Goal: Task Accomplishment & Management: Complete application form

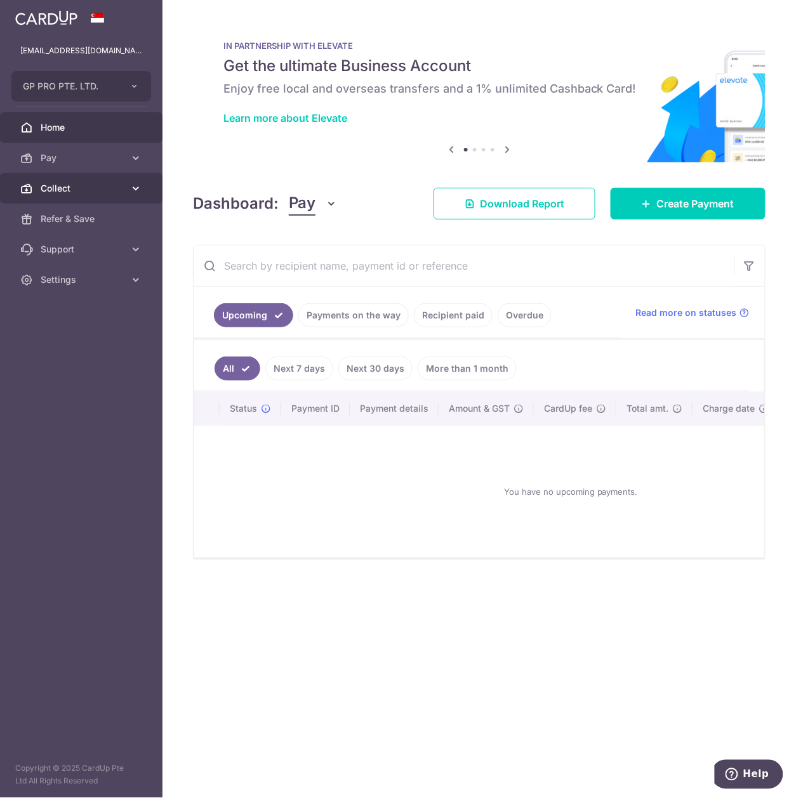
click at [95, 184] on span "Collect" at bounding box center [83, 188] width 84 height 13
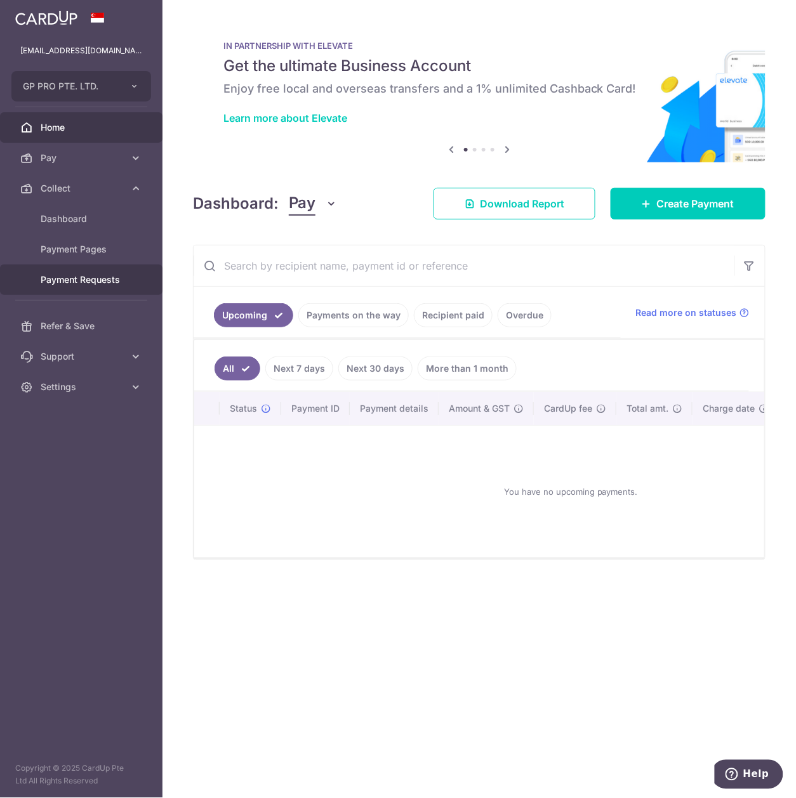
click at [115, 282] on span "Payment Requests" at bounding box center [83, 279] width 84 height 13
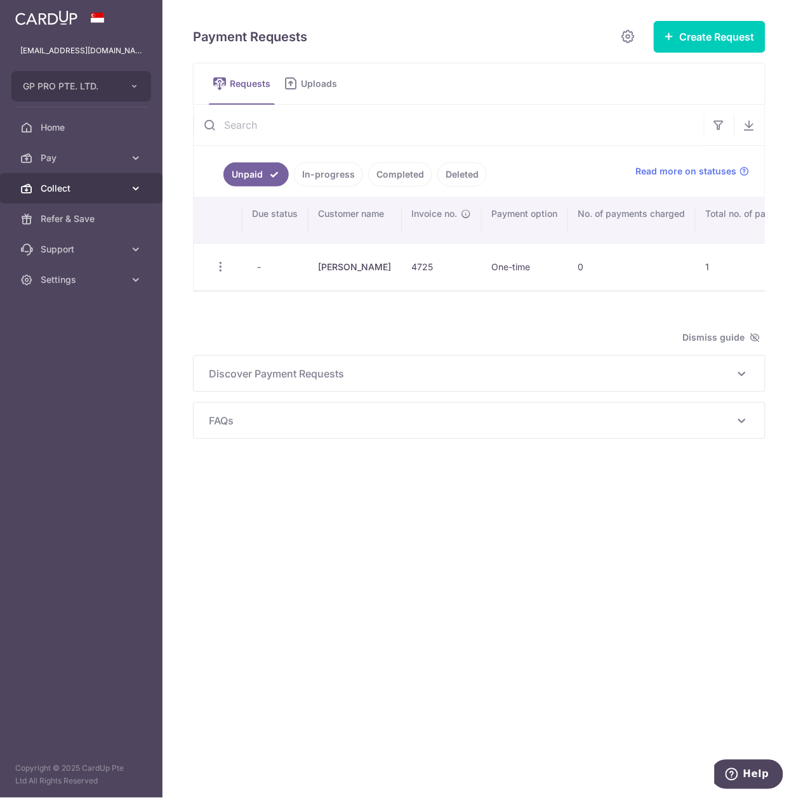
click at [135, 192] on icon at bounding box center [135, 188] width 13 height 13
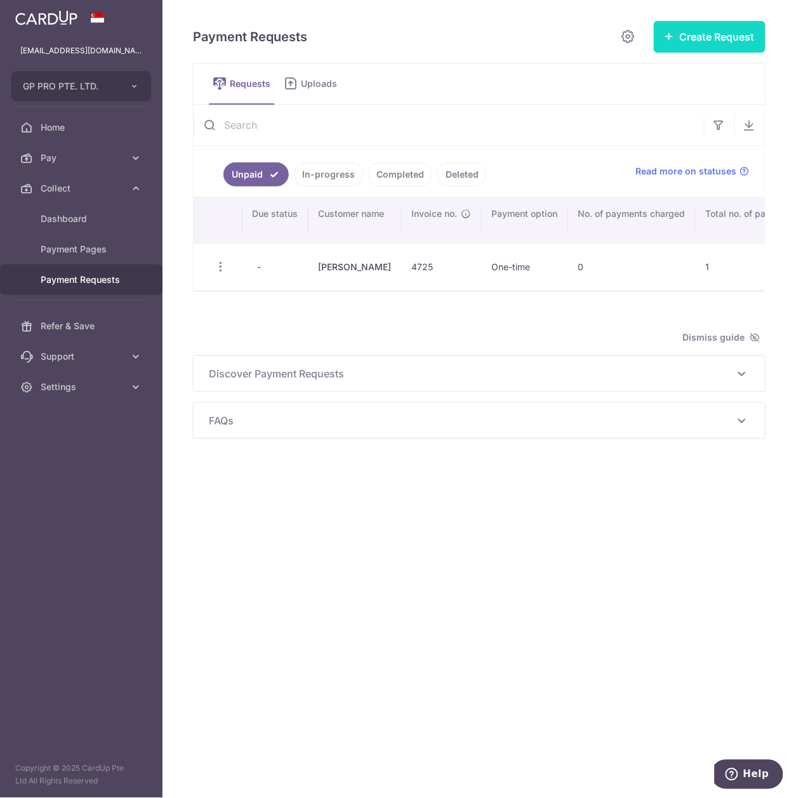
click at [726, 49] on button "Create Request" at bounding box center [709, 37] width 112 height 32
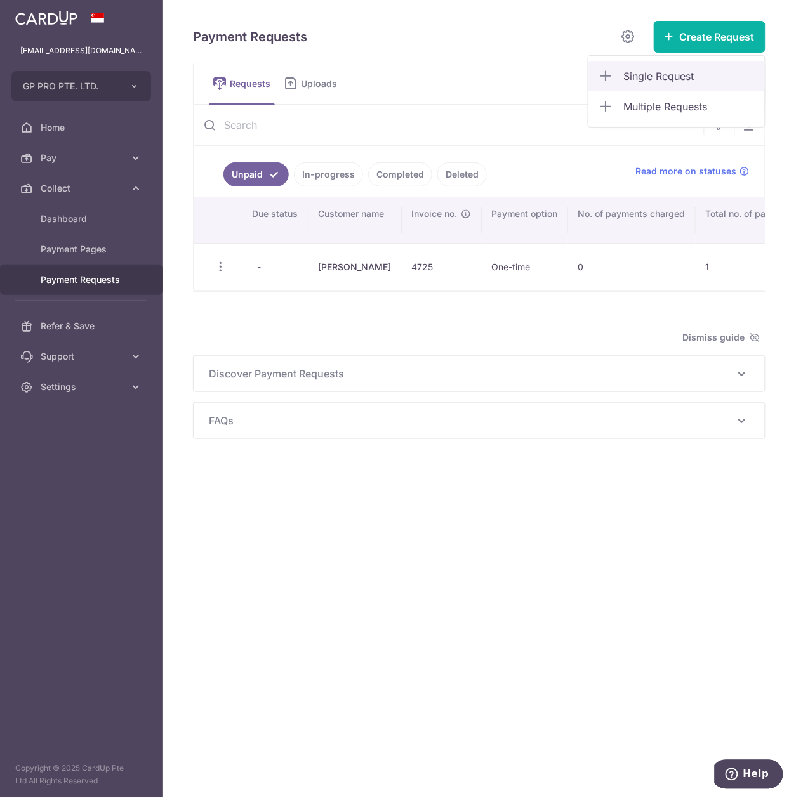
click at [711, 79] on span "Single Request" at bounding box center [689, 76] width 131 height 15
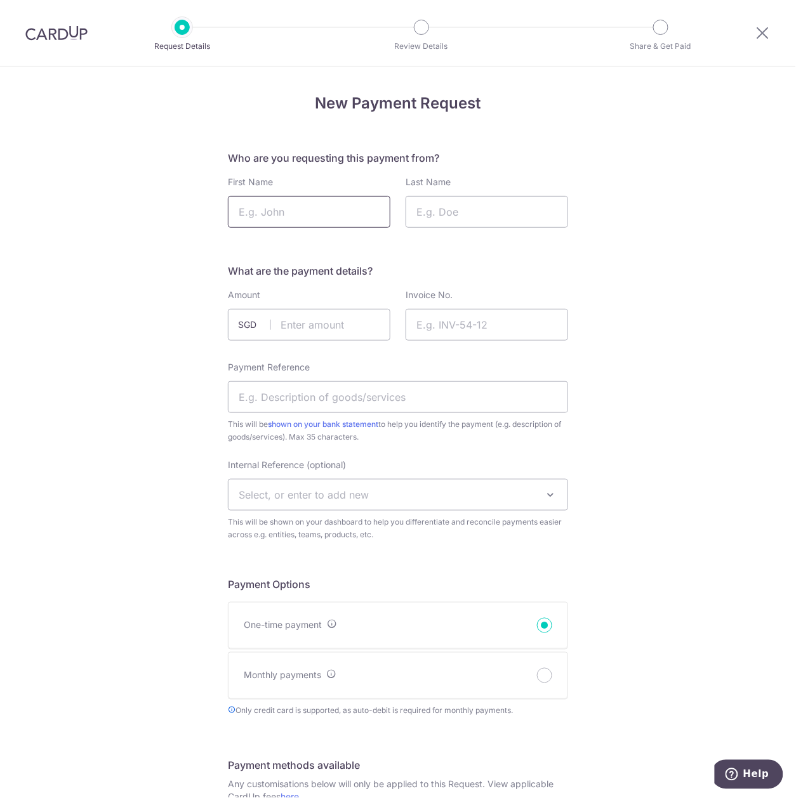
drag, startPoint x: 302, startPoint y: 213, endPoint x: 303, endPoint y: 199, distance: 14.0
click at [302, 213] on input "First Name" at bounding box center [309, 212] width 162 height 32
type input "Brian"
click at [447, 206] on input "Last Name" at bounding box center [486, 212] width 162 height 32
type input "Chung"
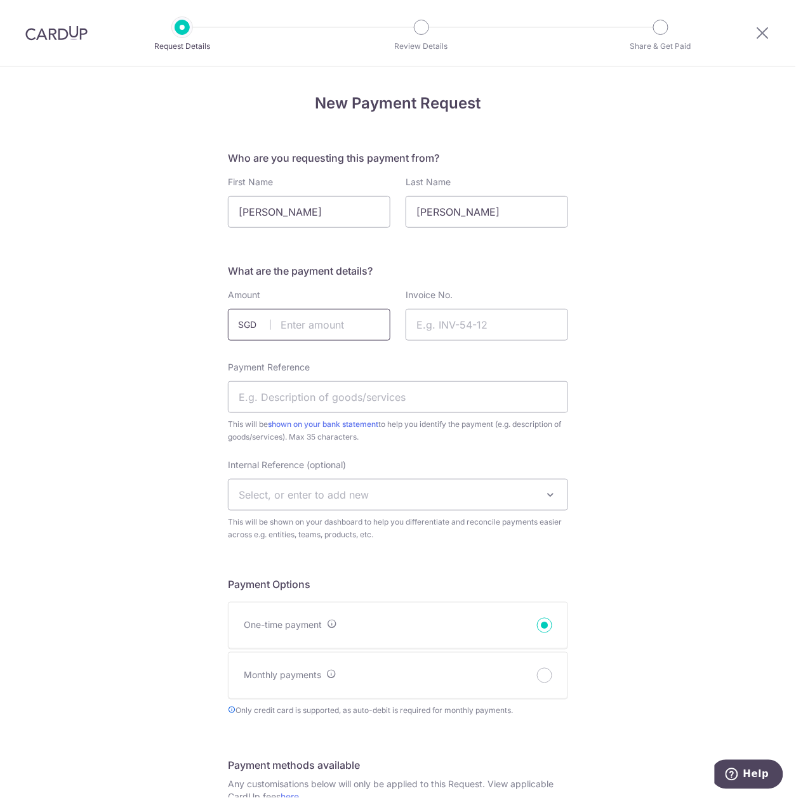
click at [320, 318] on input "text" at bounding box center [309, 325] width 162 height 32
type input "1678.60"
drag, startPoint x: 461, startPoint y: 321, endPoint x: 468, endPoint y: 321, distance: 7.0
click at [461, 321] on input "Invoice No." at bounding box center [486, 325] width 162 height 32
type input "4731"
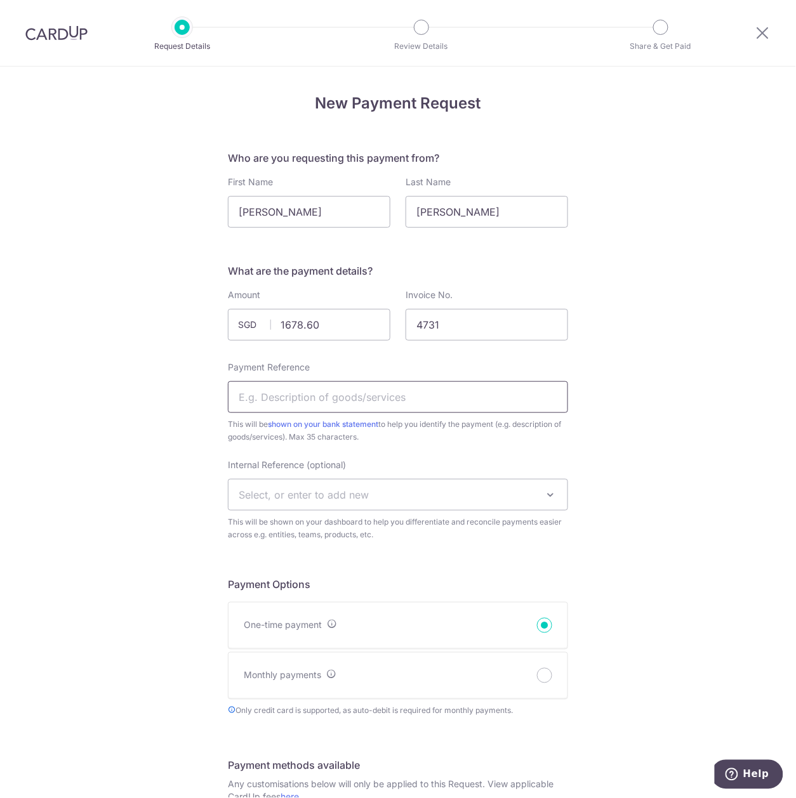
click at [459, 395] on input "Payment Reference" at bounding box center [398, 397] width 340 height 32
type input "CLC 168 4731"
click at [389, 399] on input "CLC 168 4731" at bounding box center [398, 397] width 340 height 32
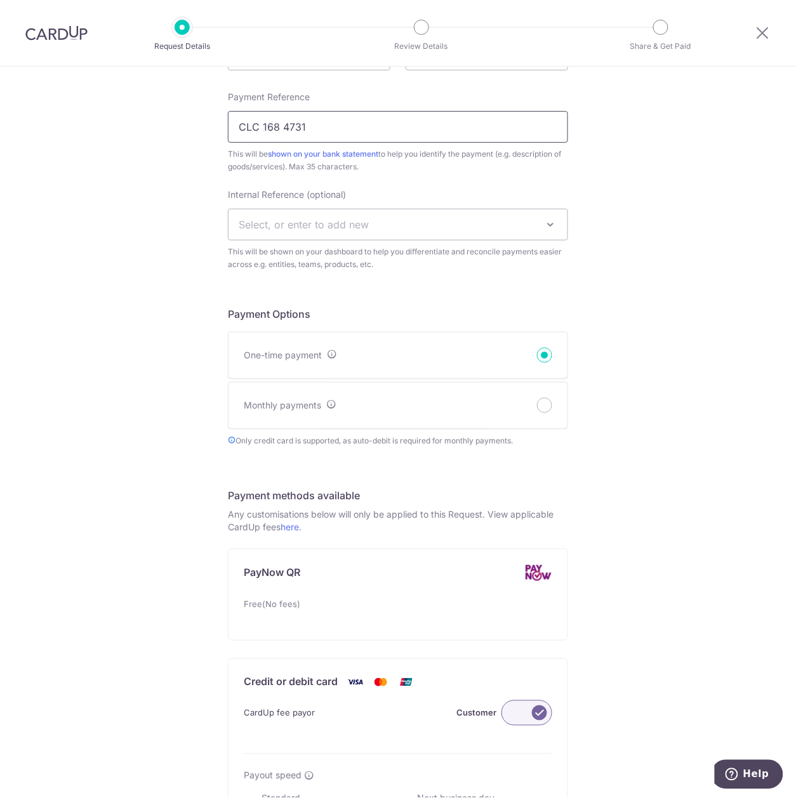
scroll to position [423, 0]
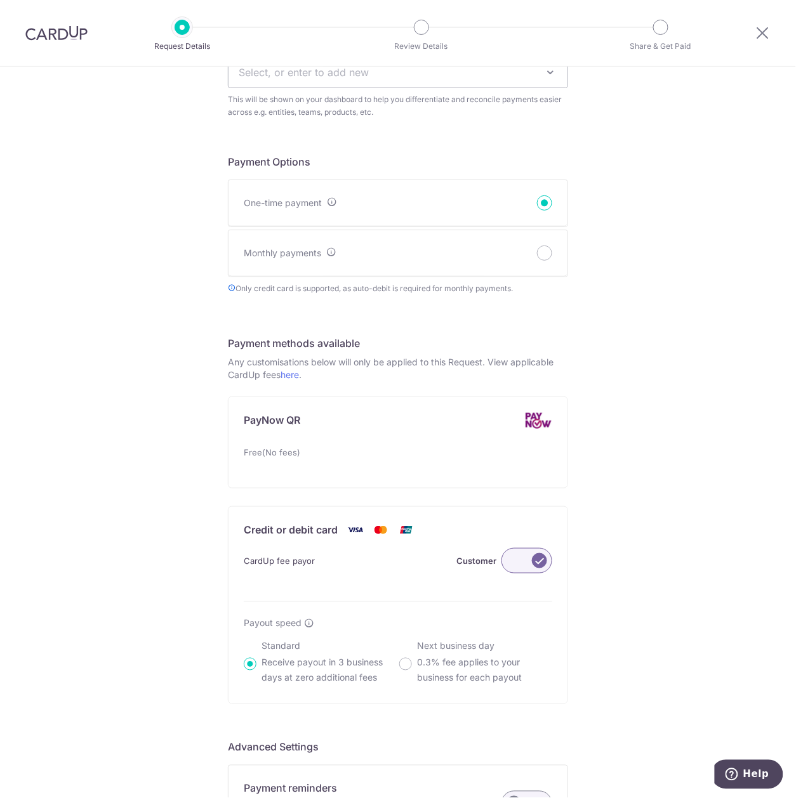
click at [526, 562] on label at bounding box center [526, 560] width 51 height 25
click at [0, 0] on input "Customer" at bounding box center [0, 0] width 0 height 0
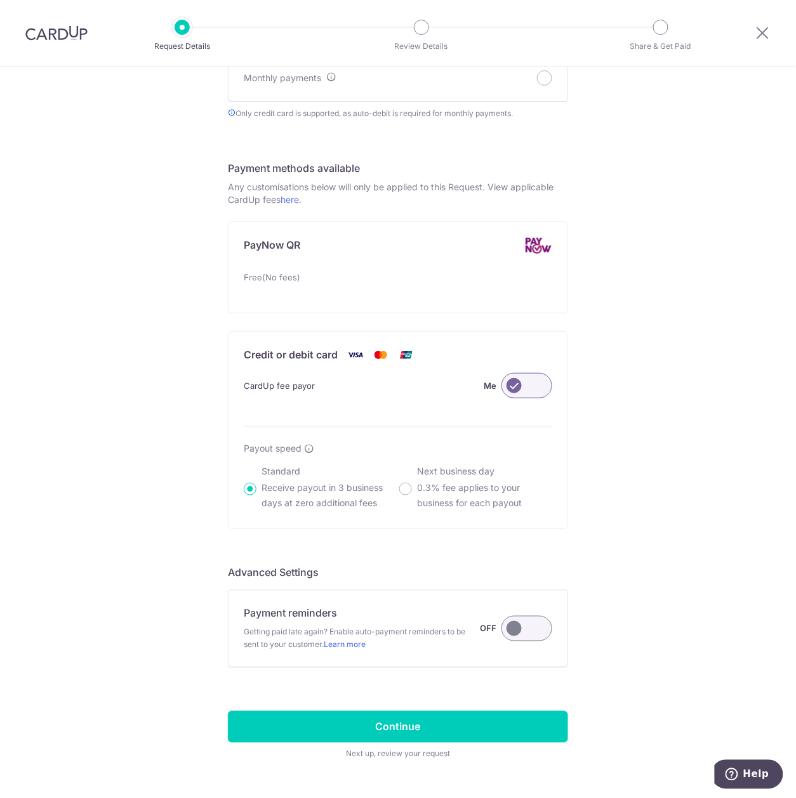
scroll to position [638, 0]
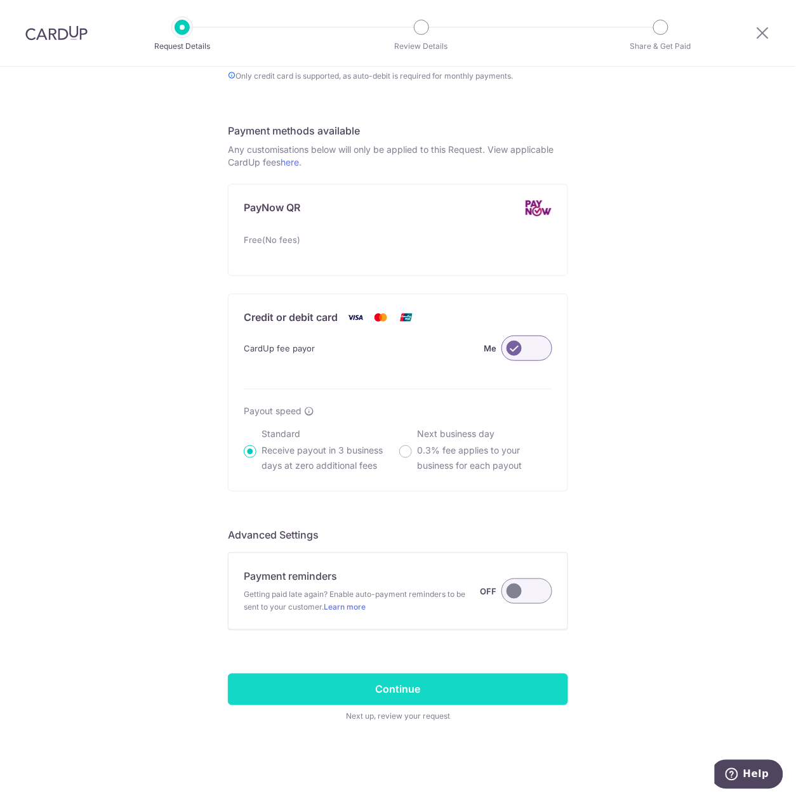
click at [485, 693] on input "Continue" at bounding box center [398, 690] width 340 height 32
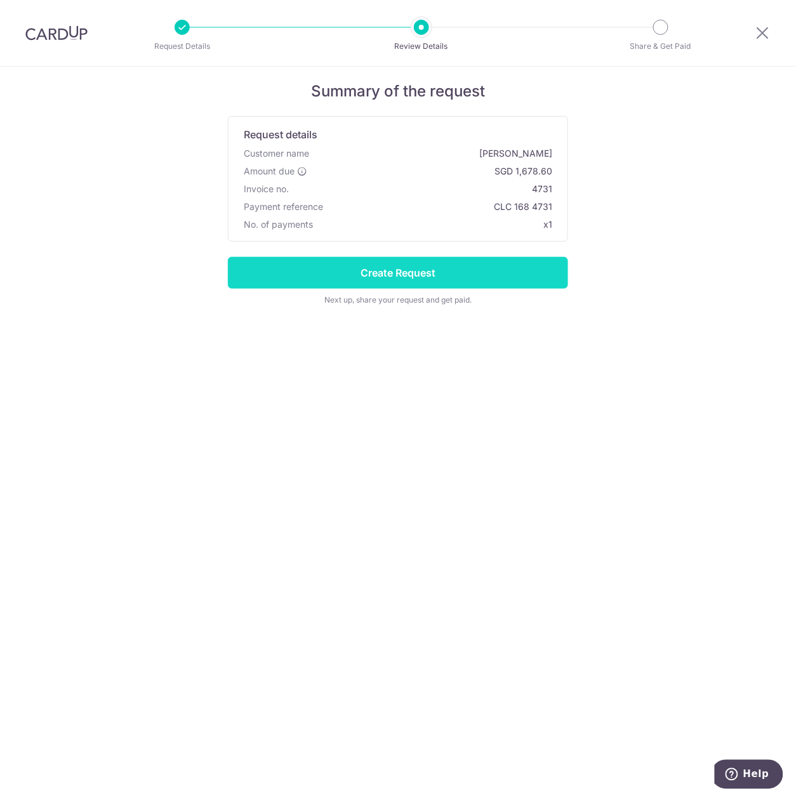
click at [473, 279] on input "Create Request" at bounding box center [398, 273] width 340 height 32
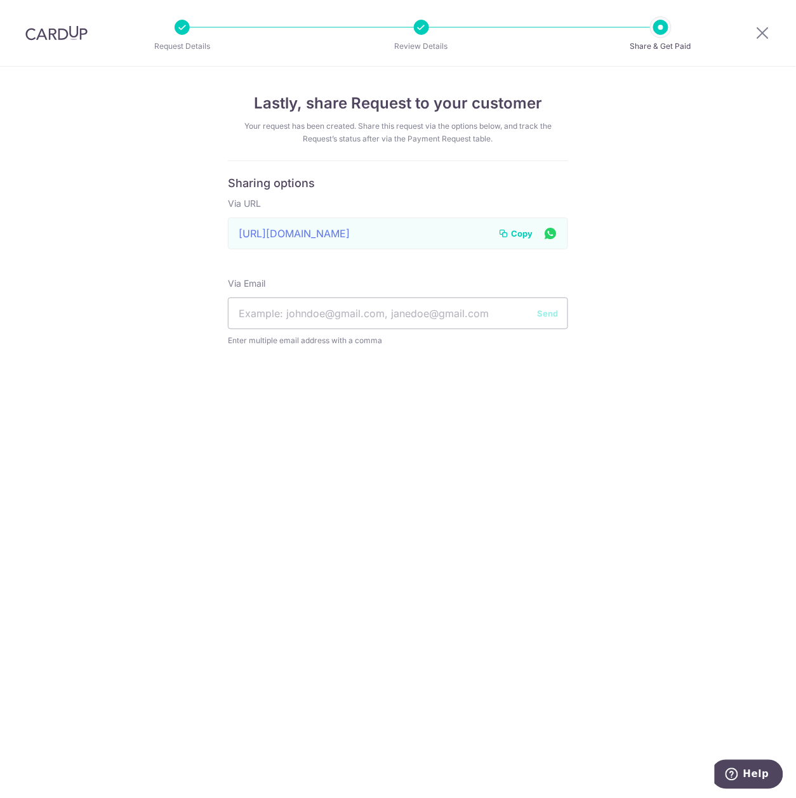
click at [506, 236] on icon at bounding box center [503, 233] width 10 height 10
click at [756, 36] on icon at bounding box center [762, 33] width 15 height 16
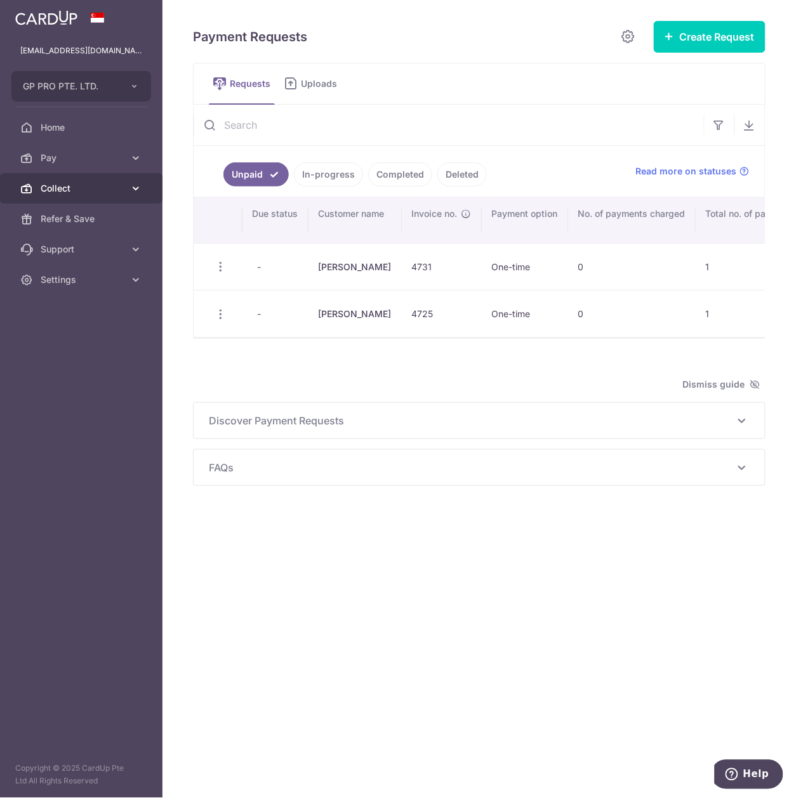
click at [72, 183] on span "Collect" at bounding box center [83, 188] width 84 height 13
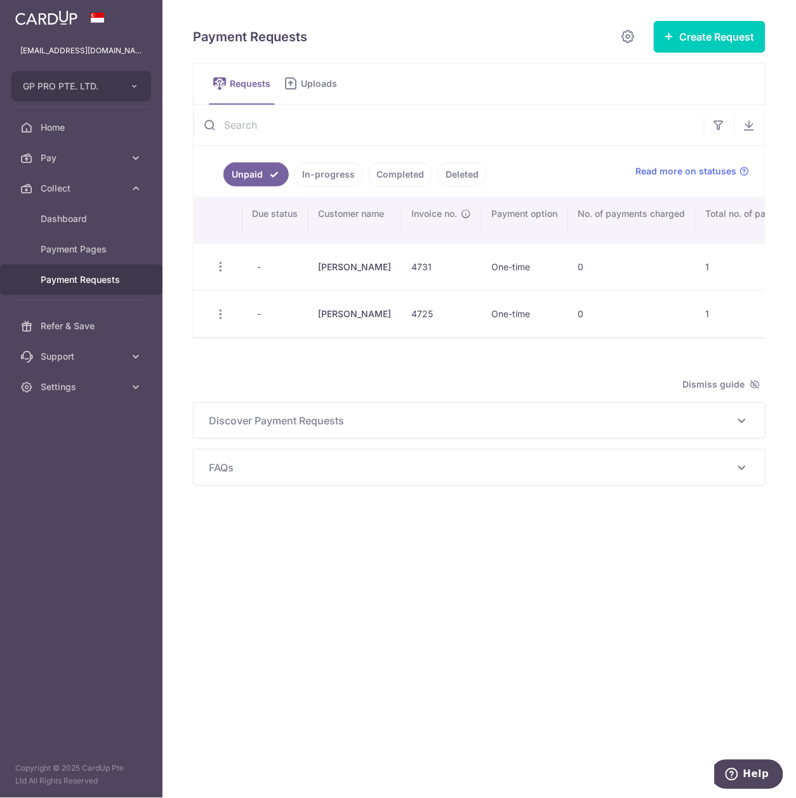
click at [132, 280] on link "Payment Requests" at bounding box center [81, 280] width 162 height 30
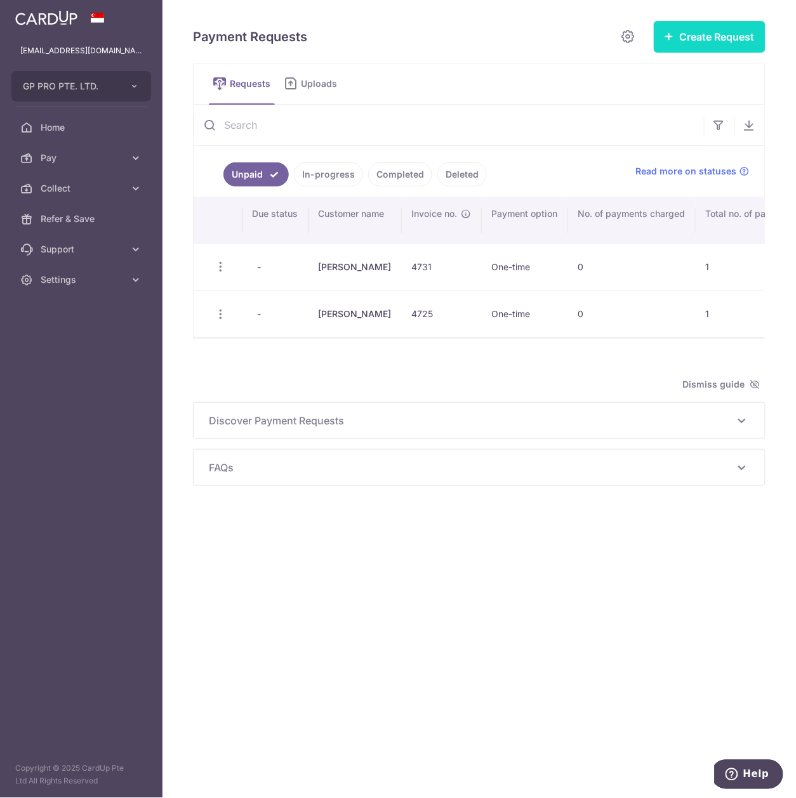
click at [719, 44] on button "Create Request" at bounding box center [709, 37] width 112 height 32
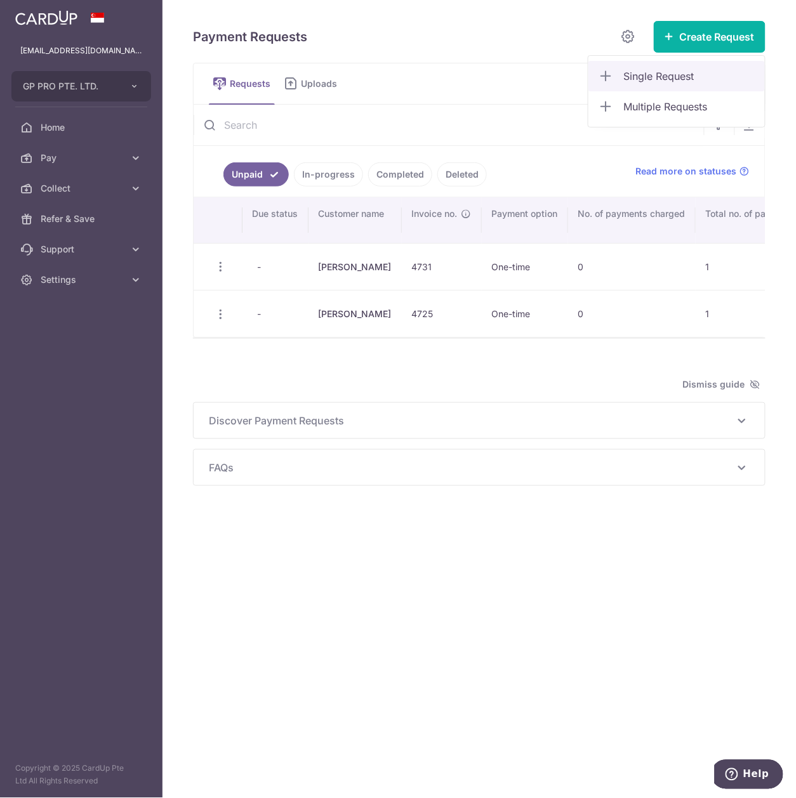
click at [678, 75] on span "Single Request" at bounding box center [689, 76] width 131 height 15
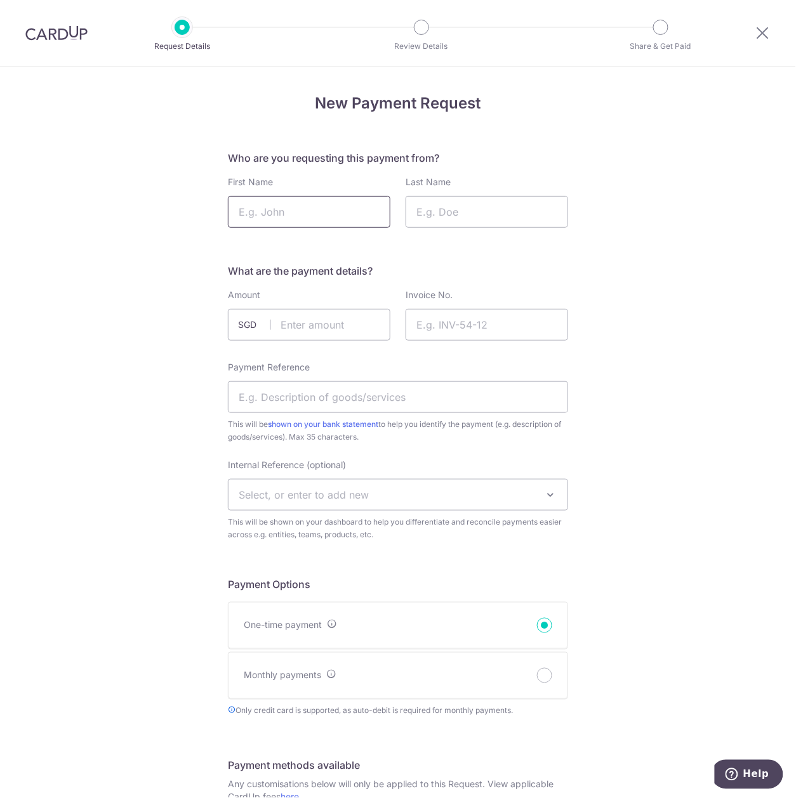
drag, startPoint x: 0, startPoint y: 0, endPoint x: 308, endPoint y: 223, distance: 380.7
click at [308, 223] on input "First Name" at bounding box center [309, 212] width 162 height 32
click at [330, 211] on input "First Name" at bounding box center [309, 212] width 162 height 32
click at [757, 27] on icon at bounding box center [762, 33] width 15 height 16
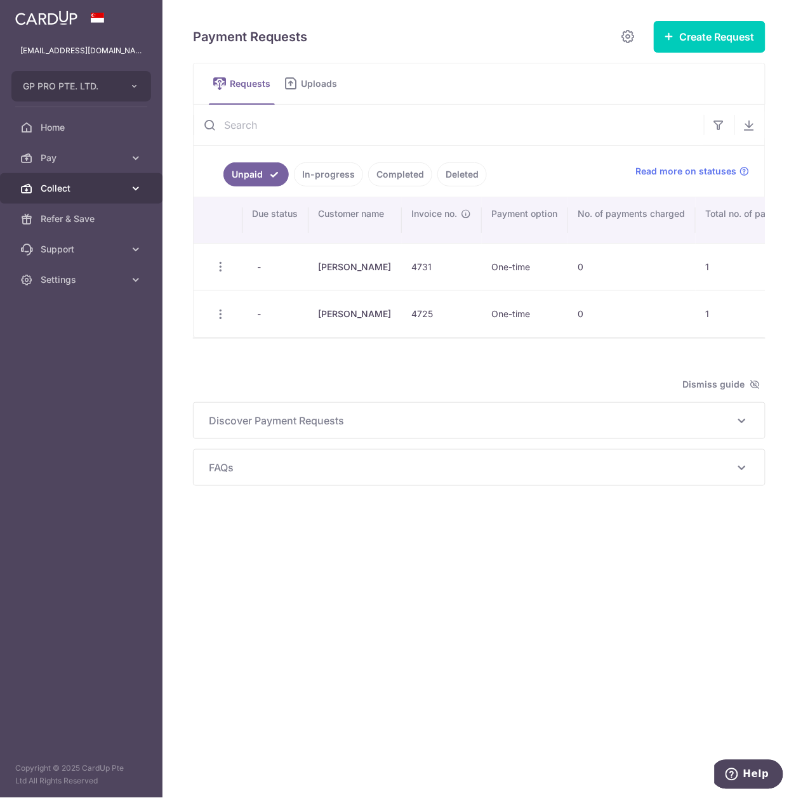
click at [135, 178] on link "Collect" at bounding box center [81, 188] width 162 height 30
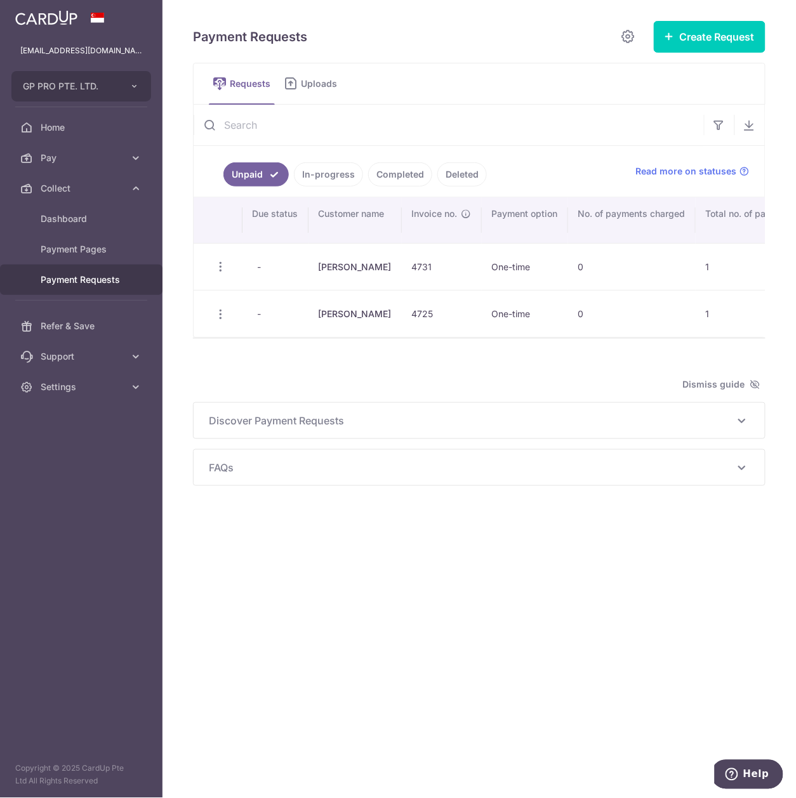
click at [121, 280] on span "Payment Requests" at bounding box center [83, 279] width 84 height 13
click at [402, 176] on link "Completed" at bounding box center [400, 174] width 64 height 24
click at [412, 186] on link "Completed" at bounding box center [400, 174] width 64 height 24
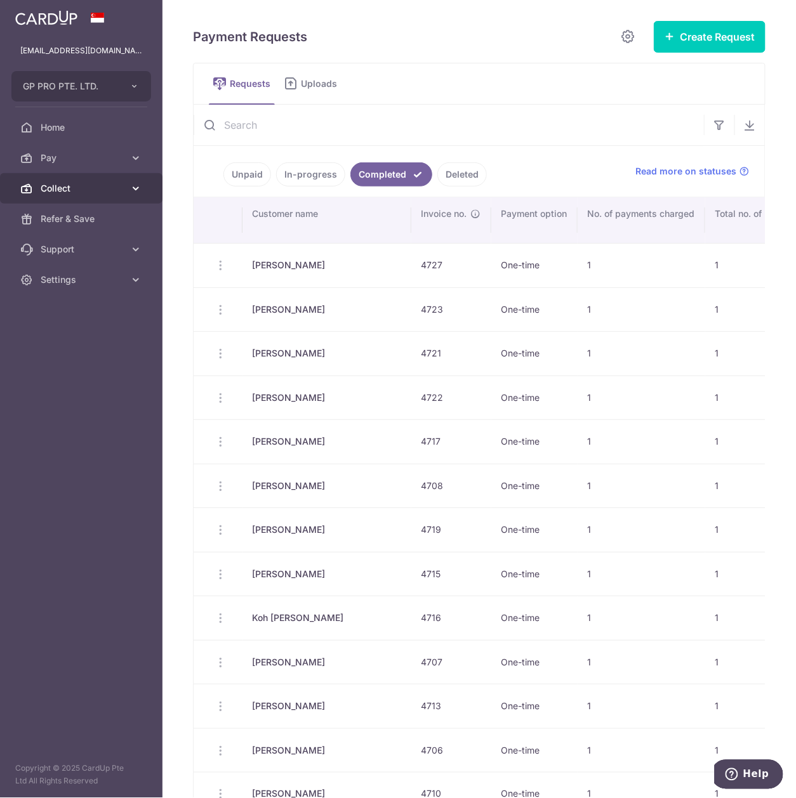
click at [122, 180] on link "Collect" at bounding box center [81, 188] width 162 height 30
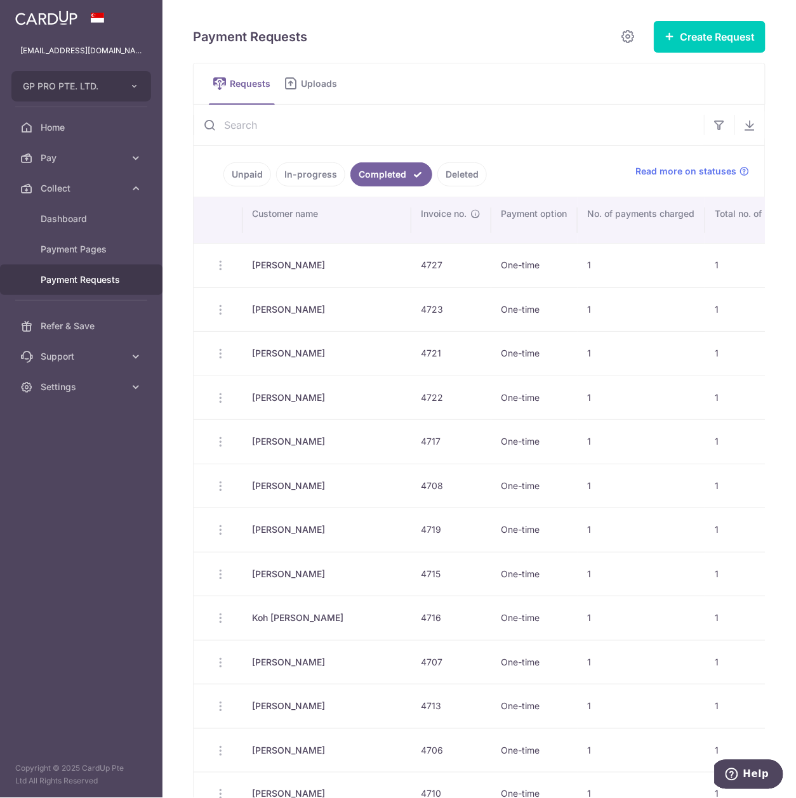
click at [84, 280] on span "Payment Requests" at bounding box center [83, 279] width 84 height 13
click at [697, 49] on button "Create Request" at bounding box center [709, 37] width 112 height 32
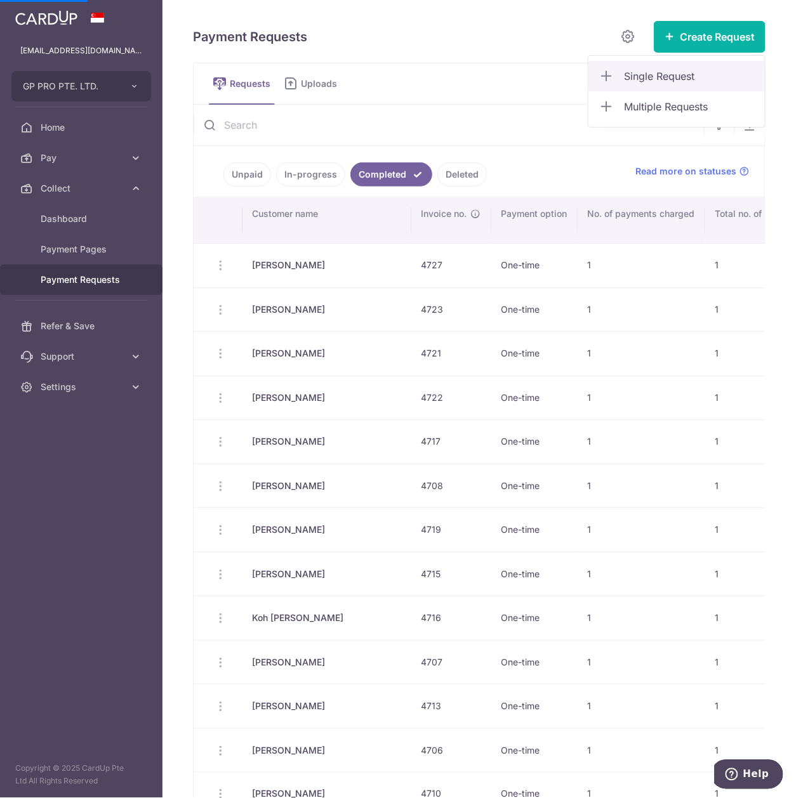
click at [681, 72] on span "Single Request" at bounding box center [689, 76] width 131 height 15
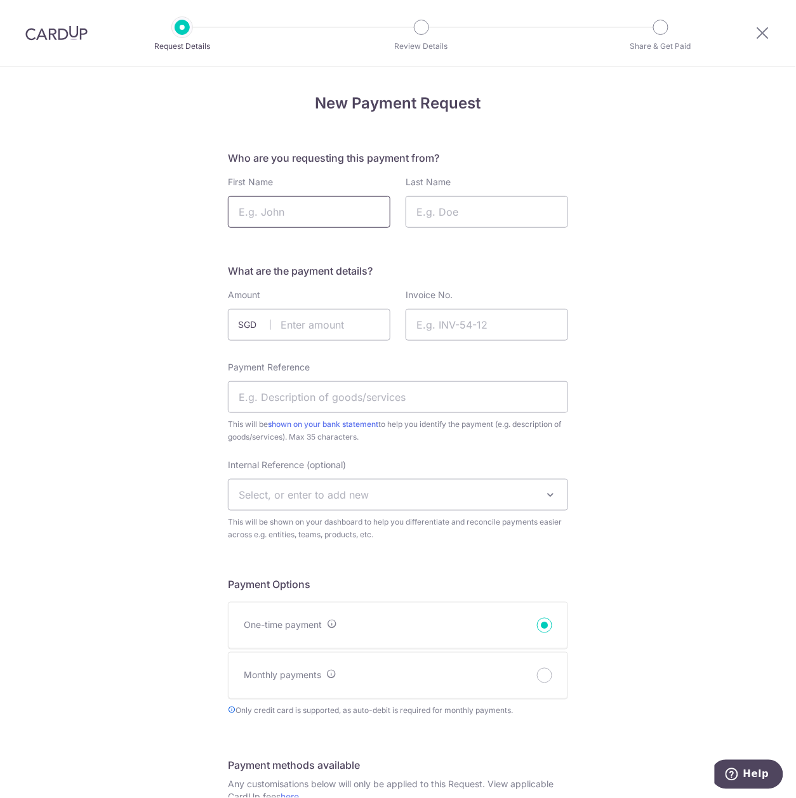
drag, startPoint x: 0, startPoint y: 0, endPoint x: 368, endPoint y: 204, distance: 420.6
click at [361, 209] on input "First Name" at bounding box center [309, 212] width 162 height 32
type input "Lee"
click at [447, 199] on input "Last Name" at bounding box center [486, 212] width 162 height 32
type input "J"
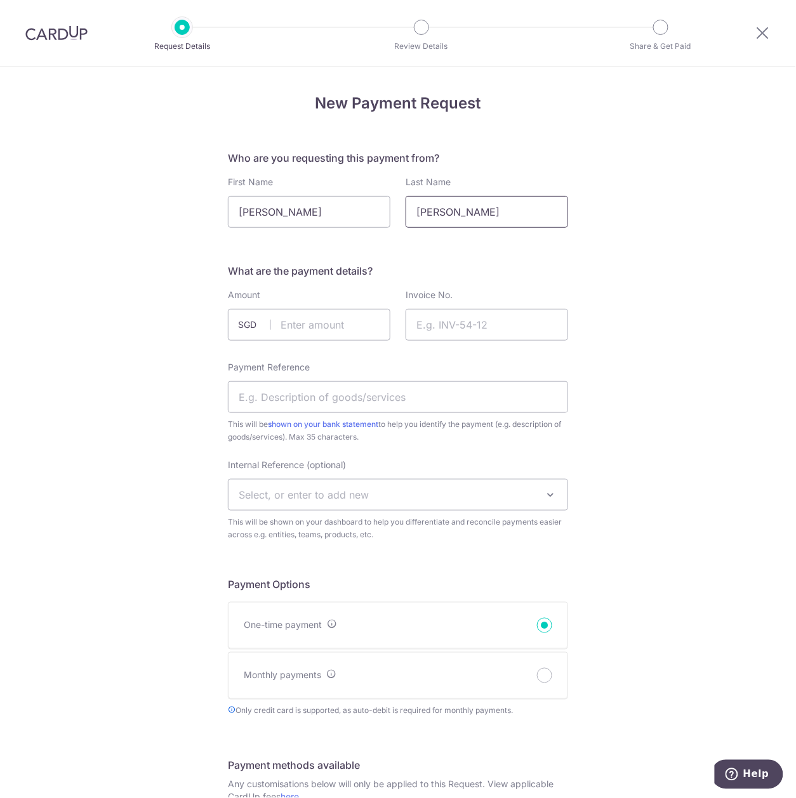
type input "Kang Lian"
drag, startPoint x: 323, startPoint y: 214, endPoint x: 112, endPoint y: 212, distance: 211.3
click at [114, 212] on div "New Payment Request Who are you requesting this payment from? First Name Lee La…" at bounding box center [398, 750] width 796 height 1367
type input "Kang Lian"
drag, startPoint x: 477, startPoint y: 221, endPoint x: 351, endPoint y: 206, distance: 127.2
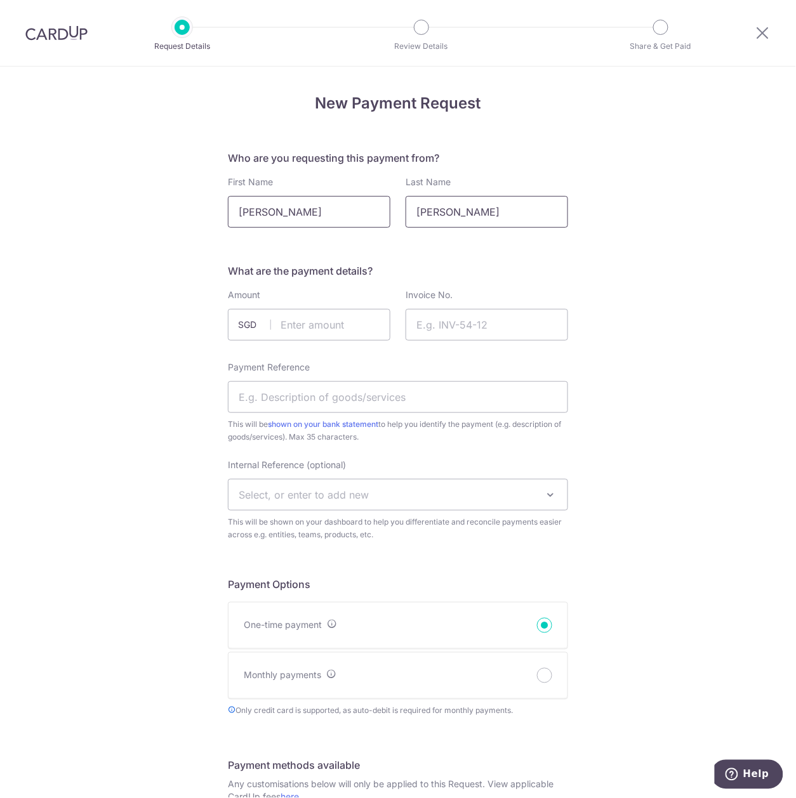
click at [358, 206] on div "First Name Kang Lian Last Name Kang Lian" at bounding box center [397, 202] width 355 height 52
type input "Lee"
click at [651, 170] on div "New Payment Request Who are you requesting this payment from? First Name Kang L…" at bounding box center [398, 750] width 796 height 1367
click at [330, 321] on input "text" at bounding box center [309, 325] width 162 height 32
type input "283.40"
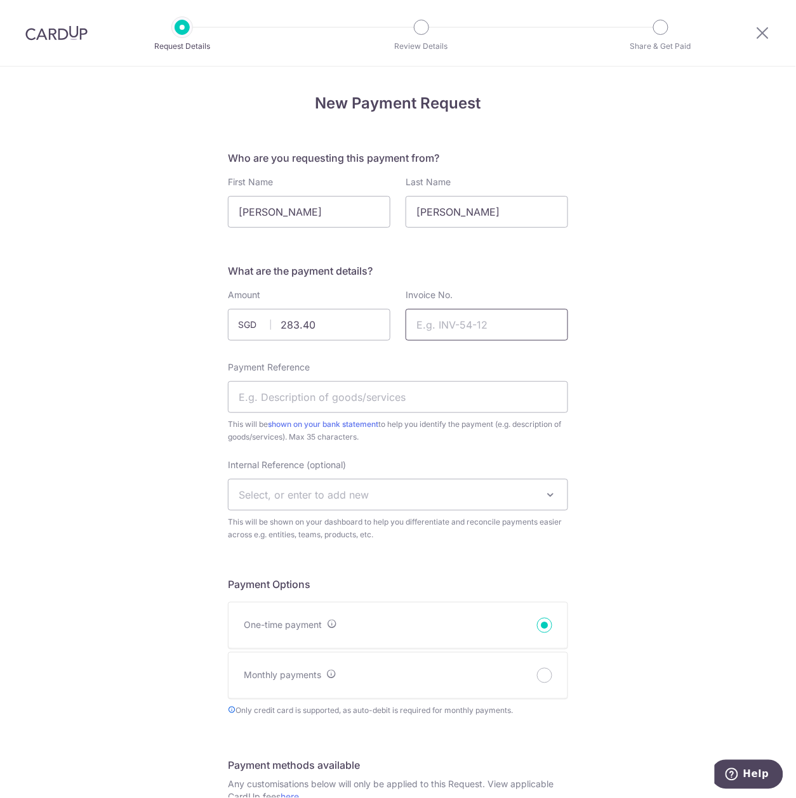
click at [442, 324] on input "Invoice No." at bounding box center [486, 325] width 162 height 32
type input "4734"
click at [394, 398] on input "Payment Reference" at bounding box center [398, 397] width 340 height 32
click at [393, 399] on input "Payment Reference" at bounding box center [398, 397] width 340 height 32
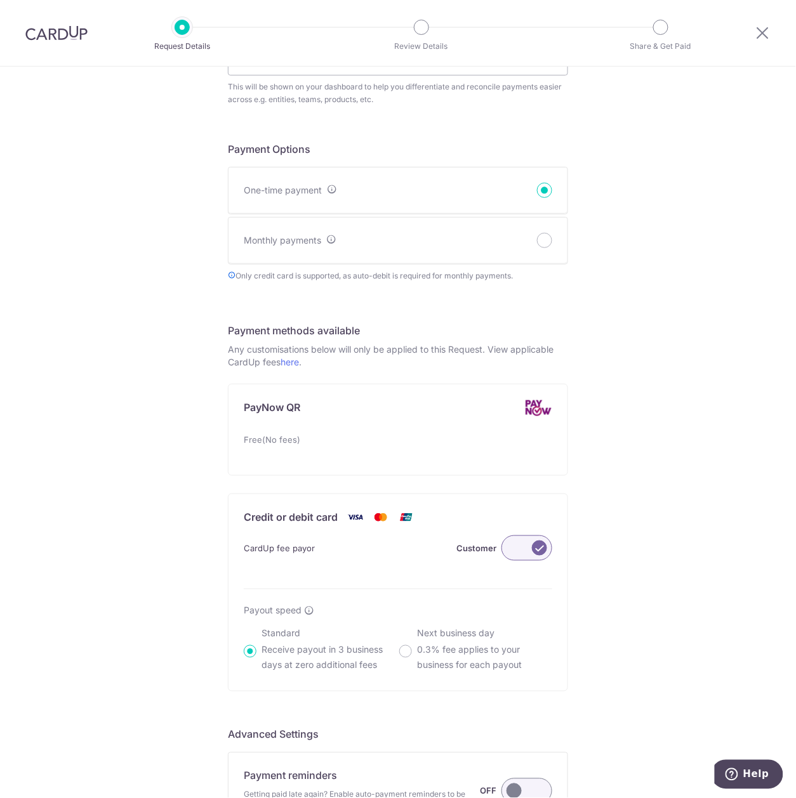
scroll to position [508, 0]
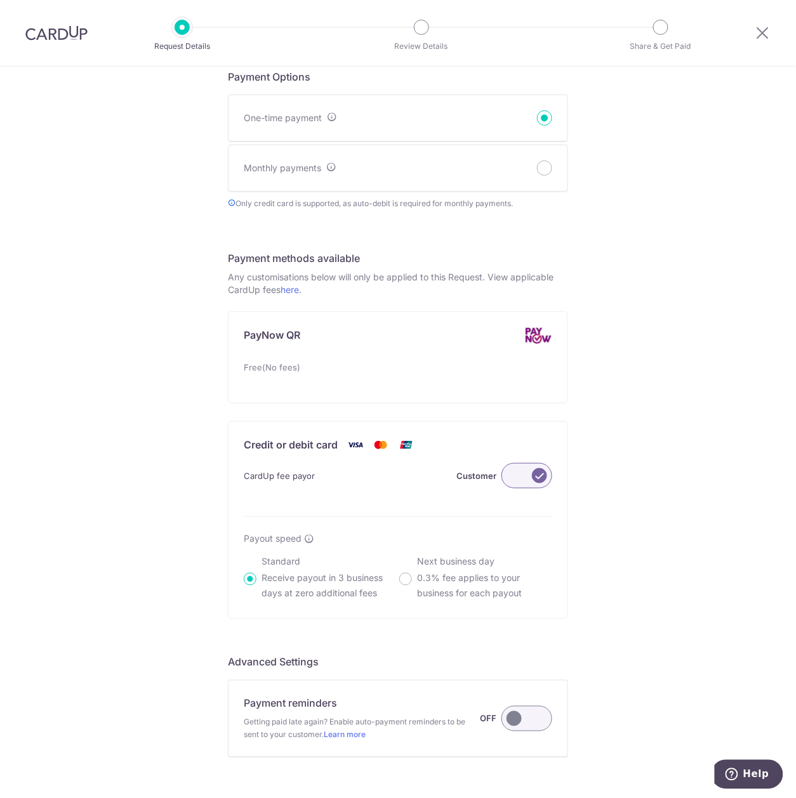
type input "CLC 168 4734"
click at [534, 475] on label at bounding box center [526, 475] width 51 height 25
click at [0, 0] on input "Customer" at bounding box center [0, 0] width 0 height 0
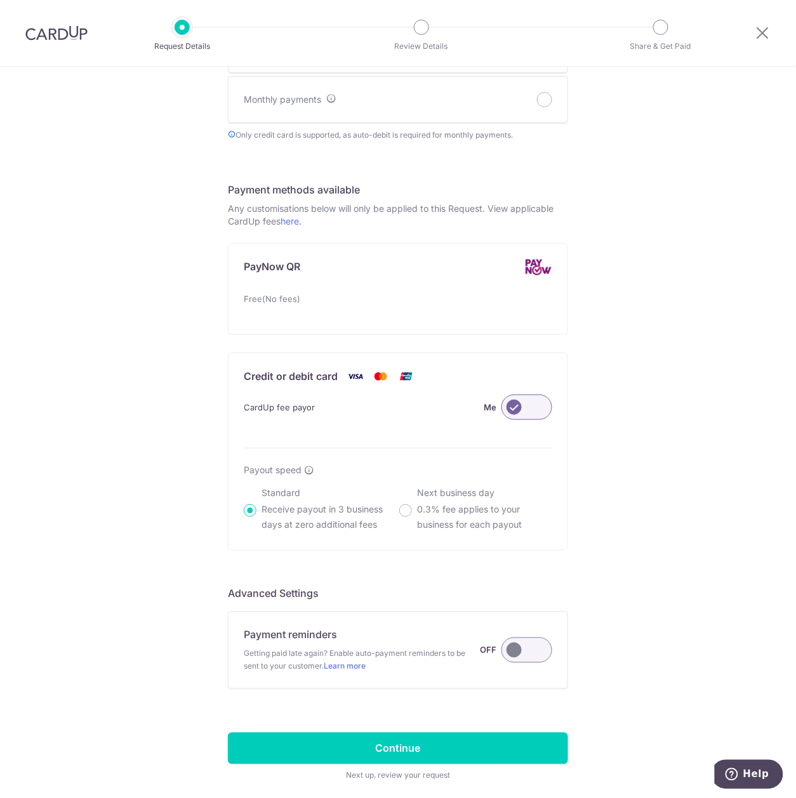
scroll to position [638, 0]
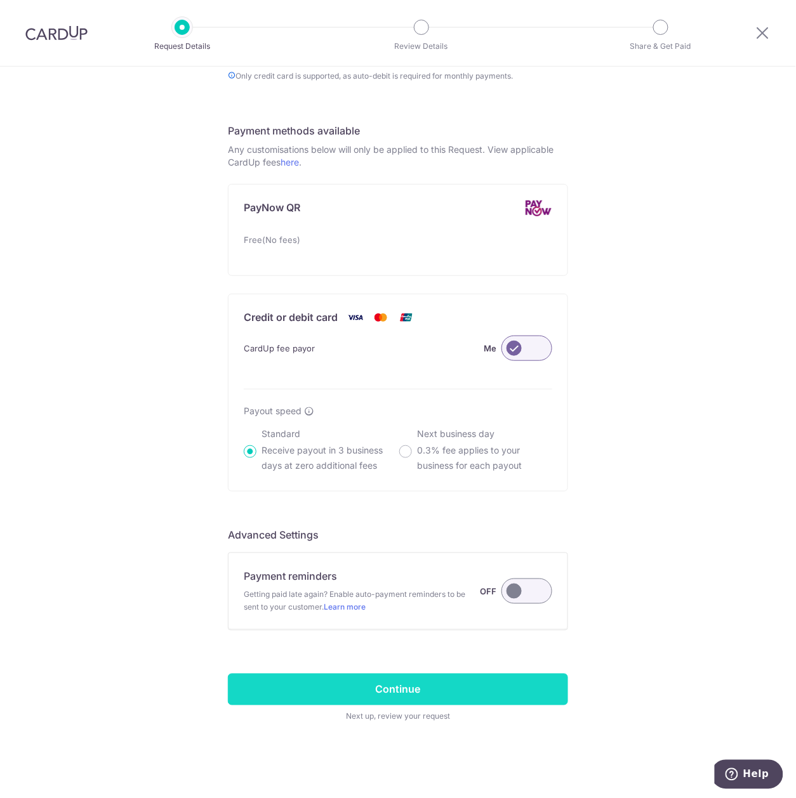
click at [495, 691] on input "Continue" at bounding box center [398, 690] width 340 height 32
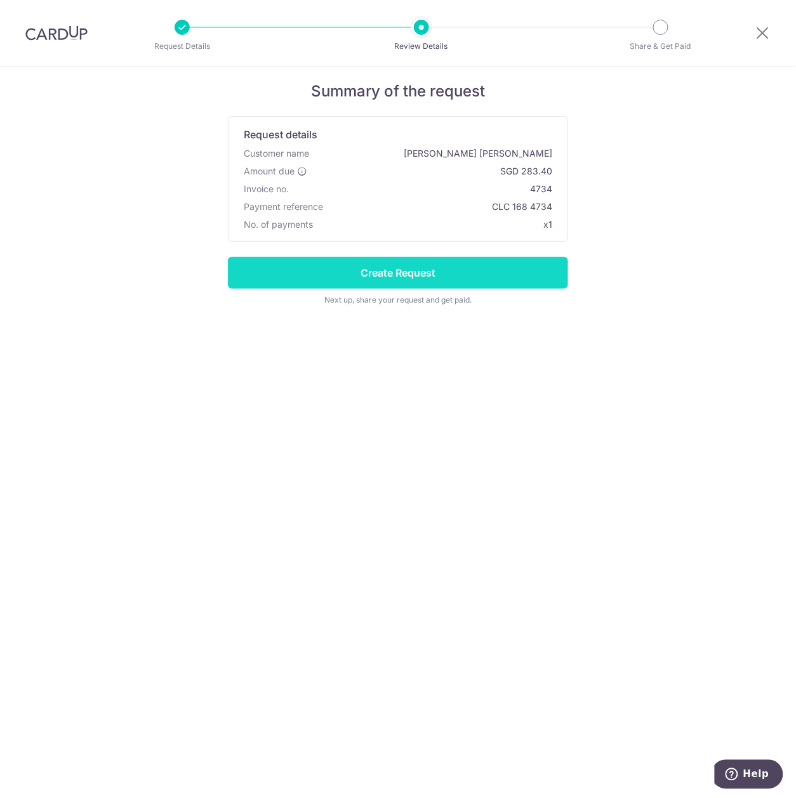
click at [482, 270] on input "Create Request" at bounding box center [398, 273] width 340 height 32
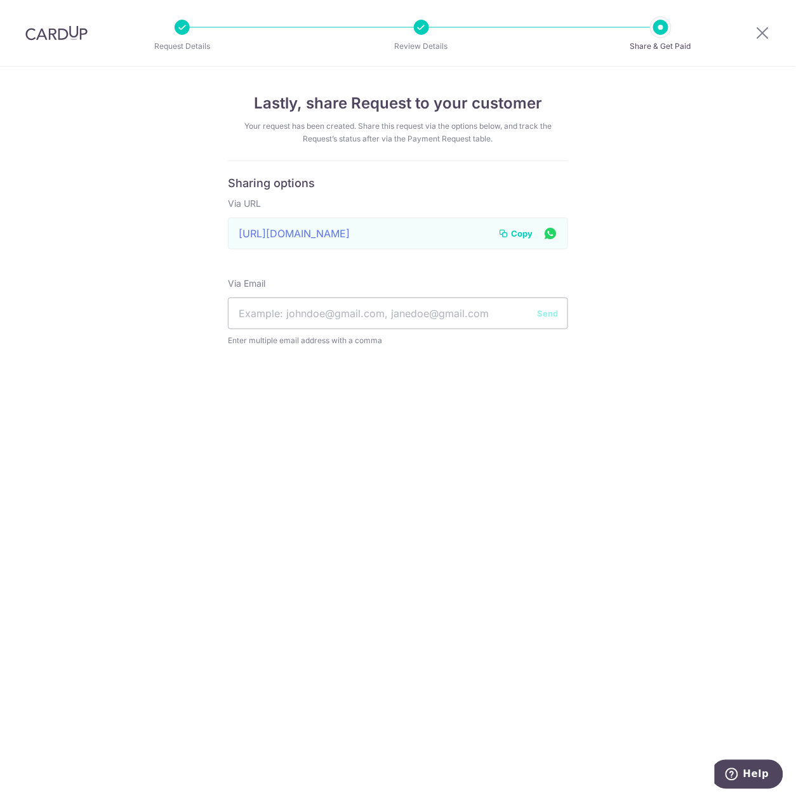
click at [518, 232] on span "Copy" at bounding box center [522, 233] width 22 height 13
click at [760, 36] on icon at bounding box center [762, 33] width 15 height 16
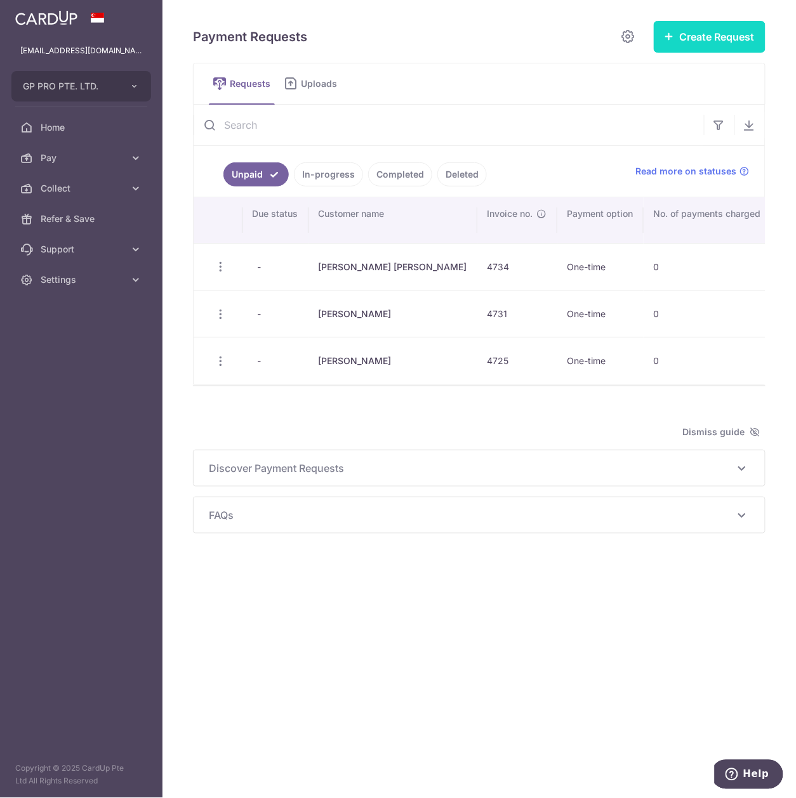
click at [681, 37] on button "Create Request" at bounding box center [709, 37] width 112 height 32
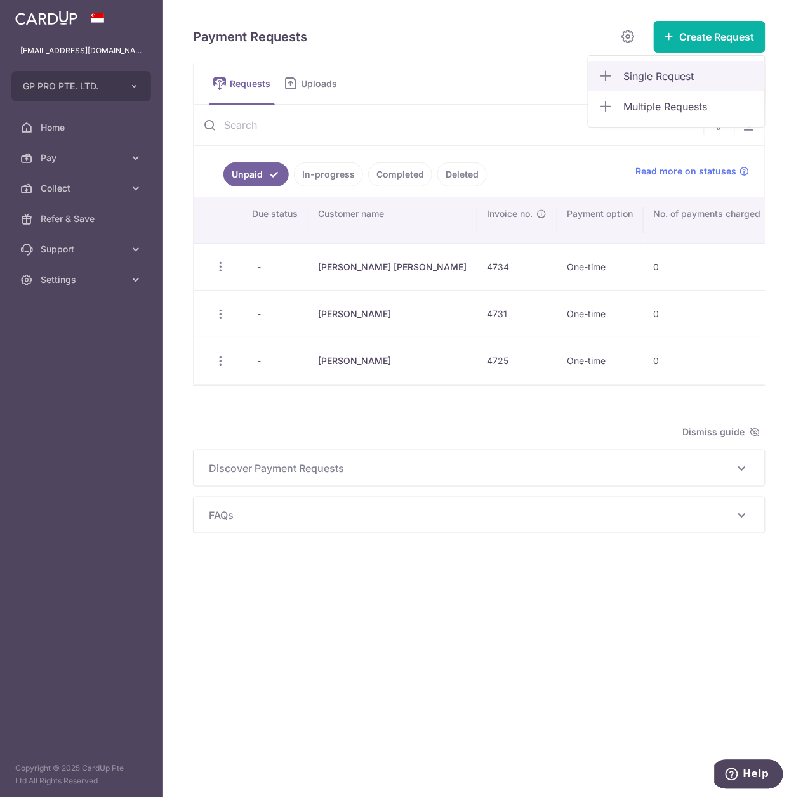
click at [673, 72] on span "Single Request" at bounding box center [689, 76] width 131 height 15
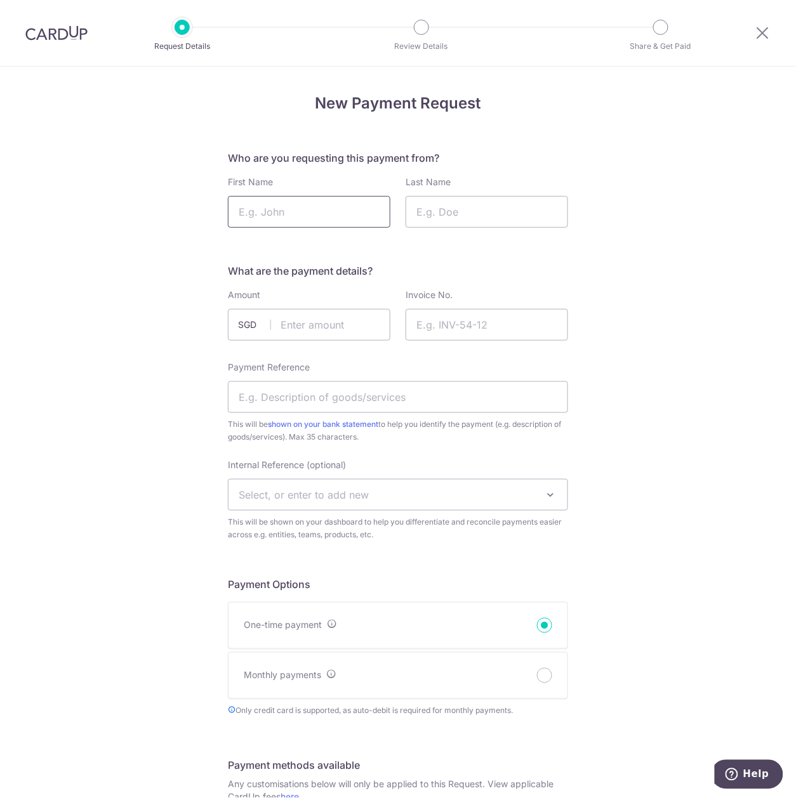
drag, startPoint x: 288, startPoint y: 212, endPoint x: 288, endPoint y: 197, distance: 15.2
click at [288, 212] on input "First Name" at bounding box center [309, 212] width 162 height 32
type input "Joi"
type input "Chua"
click at [324, 315] on input "text" at bounding box center [309, 325] width 162 height 32
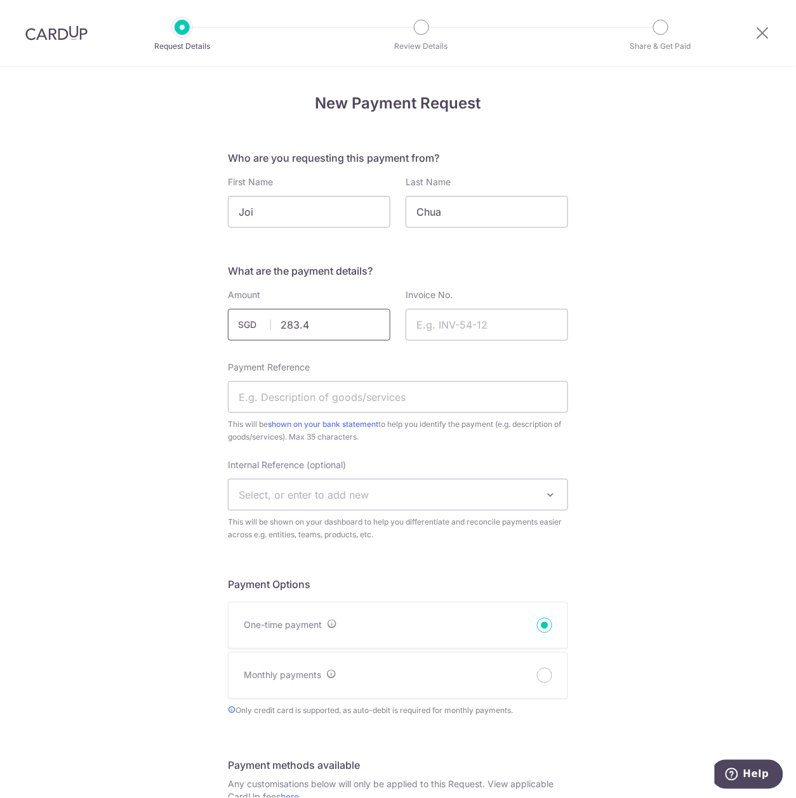
type input "283.40"
click at [458, 325] on input "Invoice No." at bounding box center [486, 325] width 162 height 32
type input "4732"
click at [289, 392] on input "Payment Reference" at bounding box center [398, 397] width 340 height 32
type input "CLC 168 4732"
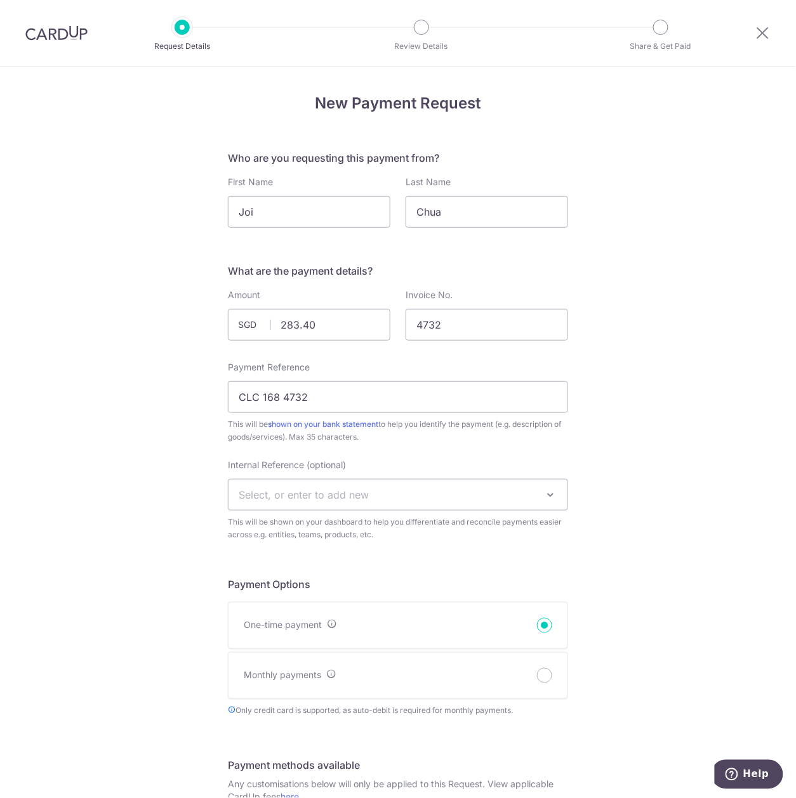
click at [702, 221] on div "New Payment Request Who are you requesting this payment from? First Name Joi La…" at bounding box center [398, 750] width 796 height 1367
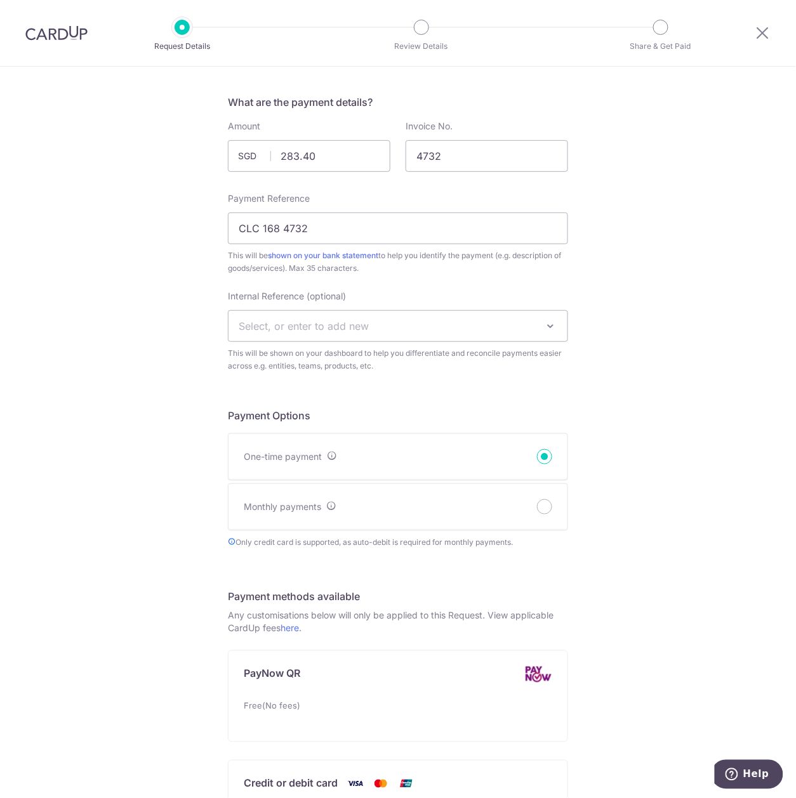
scroll to position [423, 0]
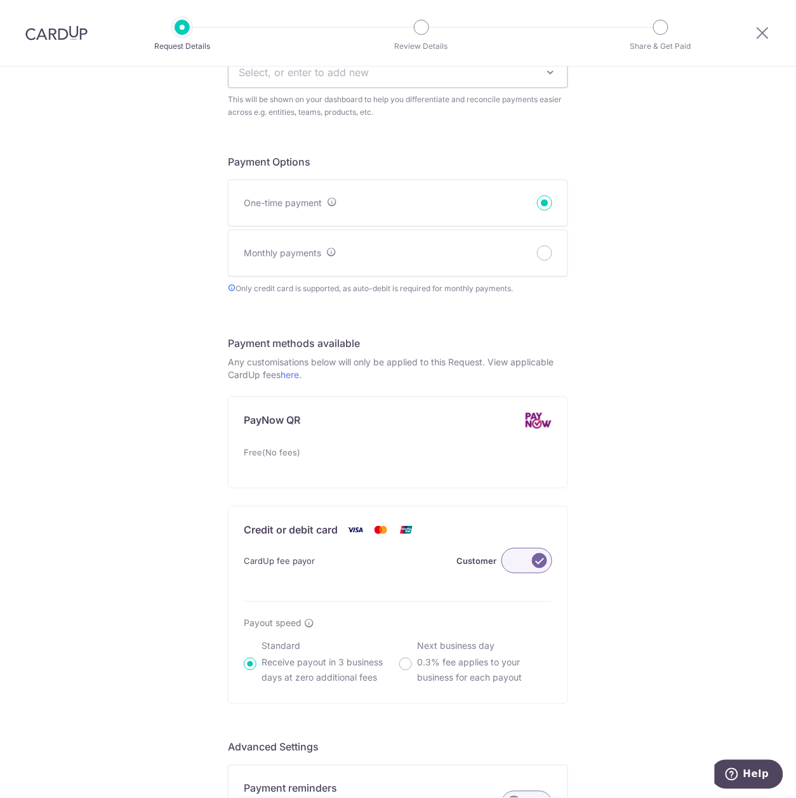
click at [527, 561] on label at bounding box center [526, 560] width 51 height 25
click at [0, 0] on input "Customer" at bounding box center [0, 0] width 0 height 0
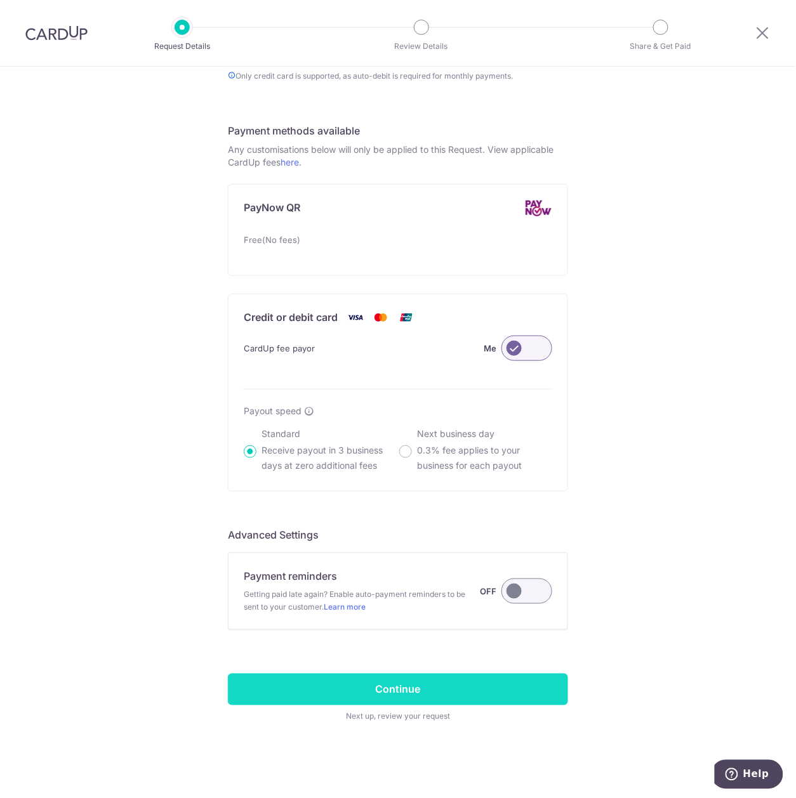
click at [431, 692] on input "Continue" at bounding box center [398, 690] width 340 height 32
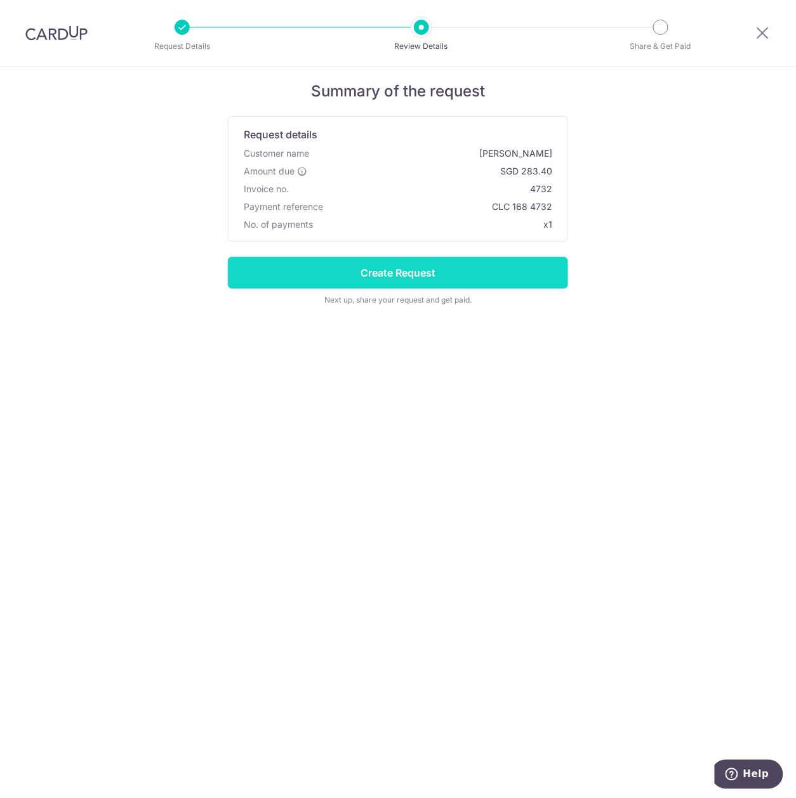
click at [475, 268] on input "Create Request" at bounding box center [398, 273] width 340 height 32
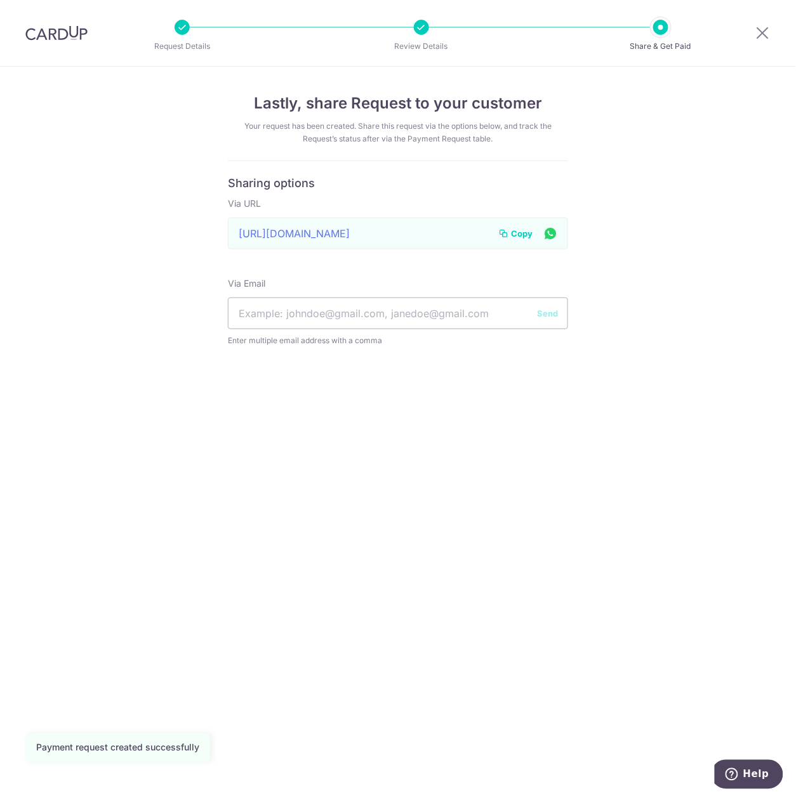
click at [516, 237] on span "Copy" at bounding box center [522, 233] width 22 height 13
click at [511, 237] on span "Copy" at bounding box center [522, 233] width 22 height 13
click at [760, 36] on icon at bounding box center [762, 33] width 15 height 16
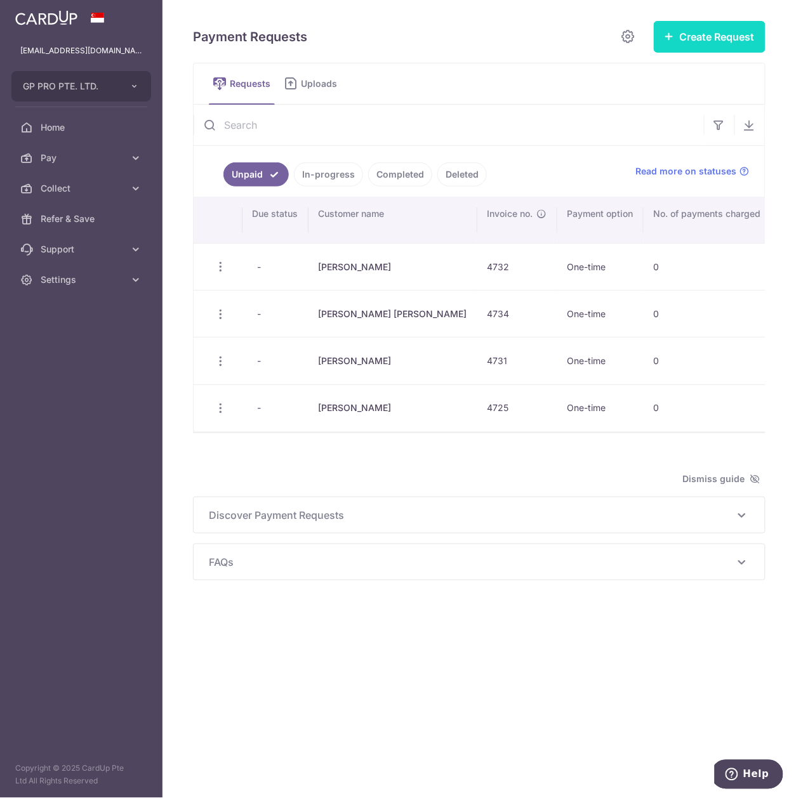
click at [699, 44] on button "Create Request" at bounding box center [709, 37] width 112 height 32
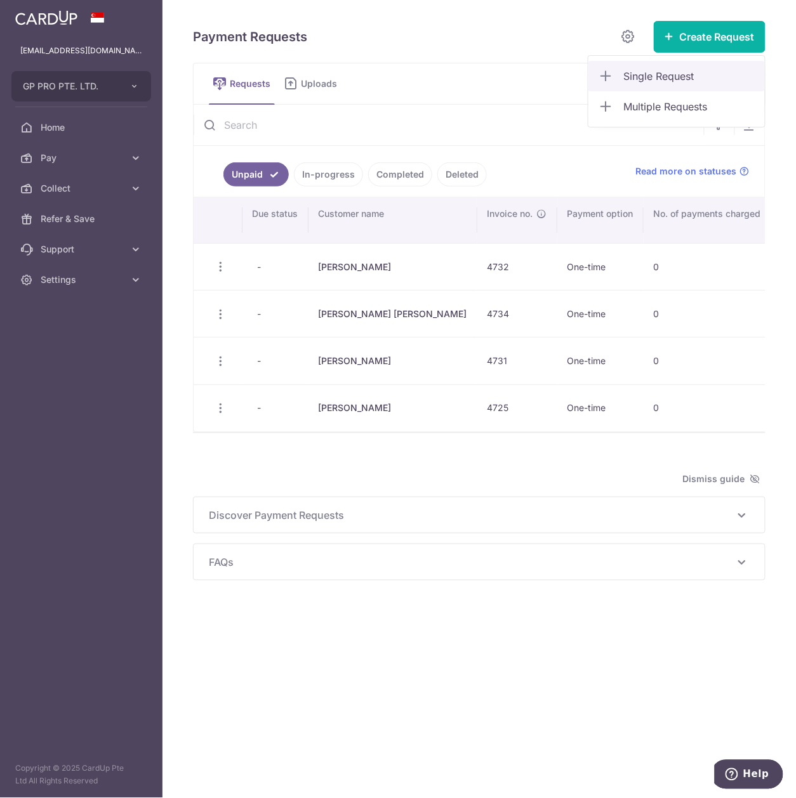
click at [700, 71] on span "Single Request" at bounding box center [689, 76] width 131 height 15
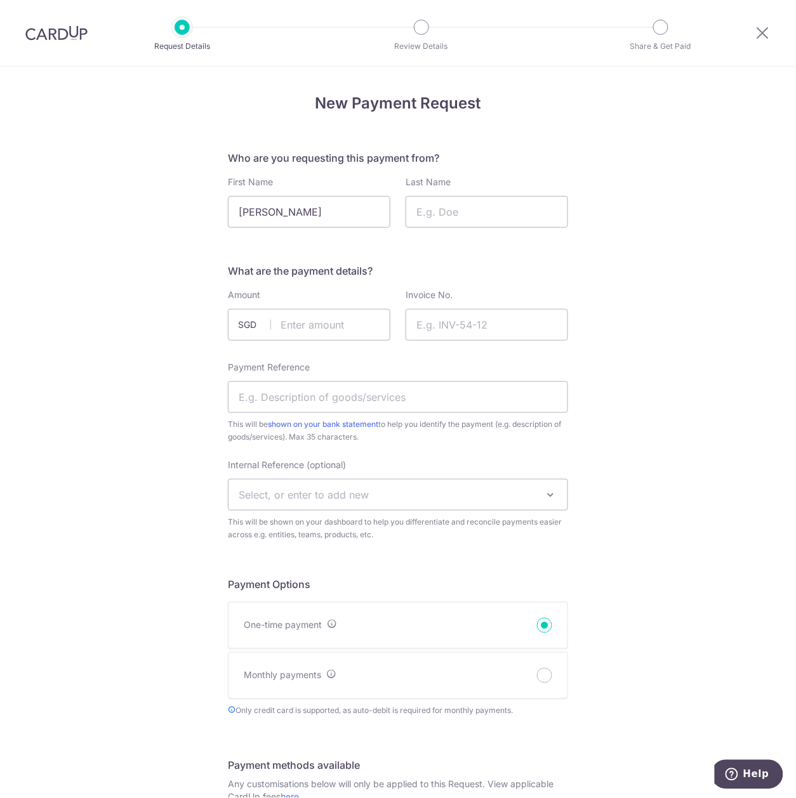
type input "[PERSON_NAME]"
type input "Tong"
click at [313, 315] on input "text" at bounding box center [309, 325] width 162 height 32
type input "218.00"
click at [488, 330] on input "Invoice No." at bounding box center [486, 325] width 162 height 32
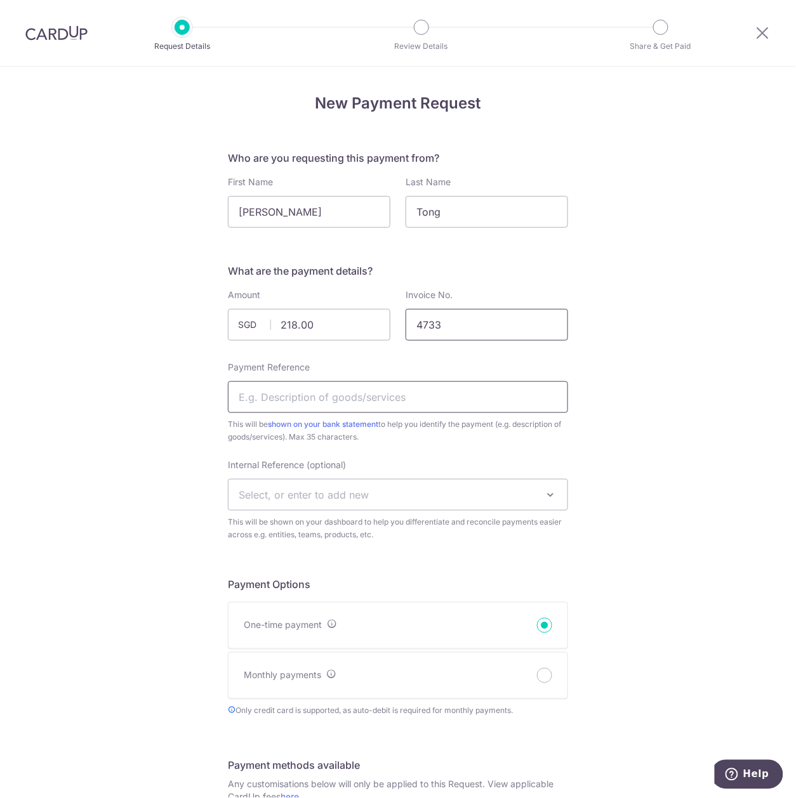
type input "4733"
click at [419, 391] on input "Payment Reference" at bounding box center [398, 397] width 340 height 32
type input "CLC 168 4733"
click at [661, 396] on div "New Payment Request Who are you requesting this payment from? First Name Ken La…" at bounding box center [398, 750] width 796 height 1367
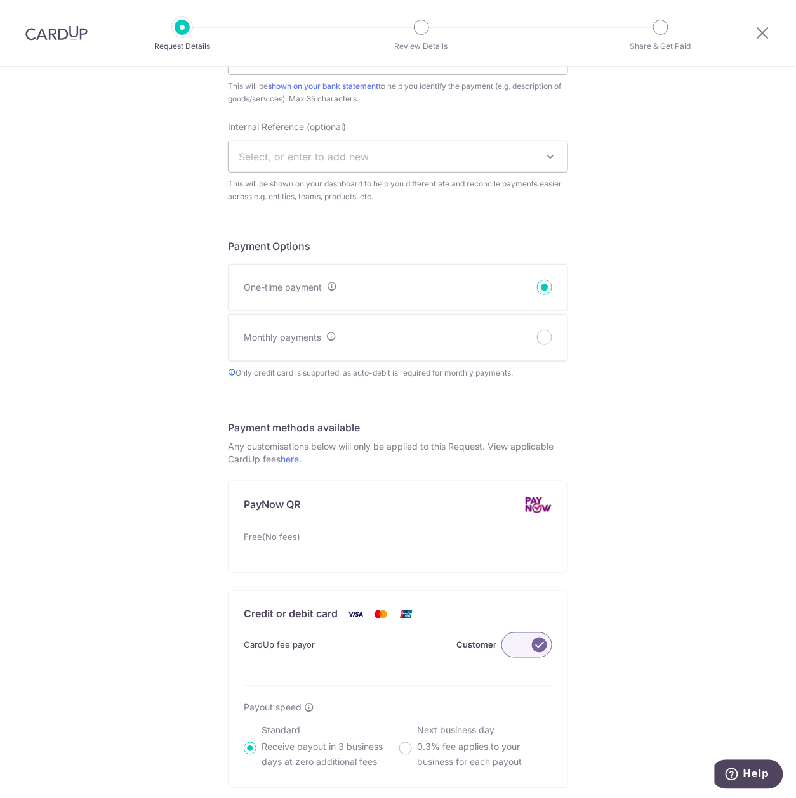
click at [529, 643] on label at bounding box center [526, 645] width 51 height 25
click at [0, 0] on input "Customer" at bounding box center [0, 0] width 0 height 0
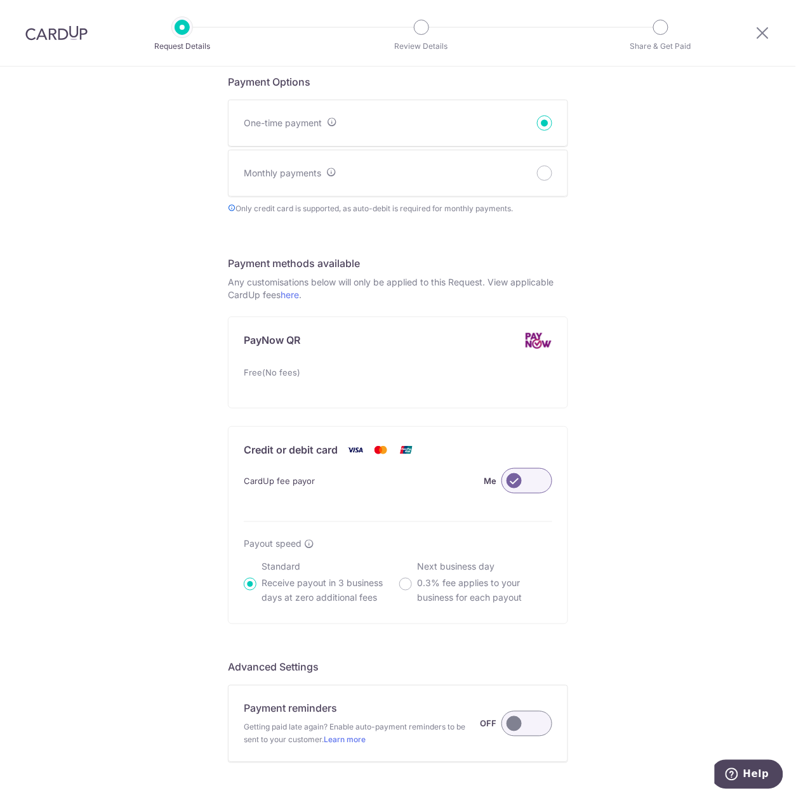
scroll to position [638, 0]
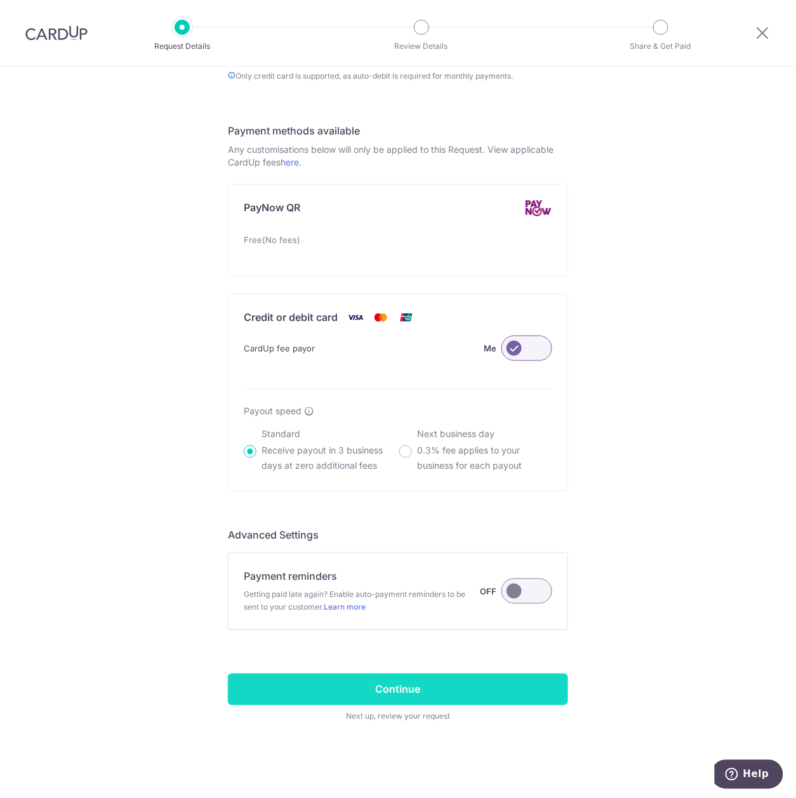
click at [503, 686] on input "Continue" at bounding box center [398, 690] width 340 height 32
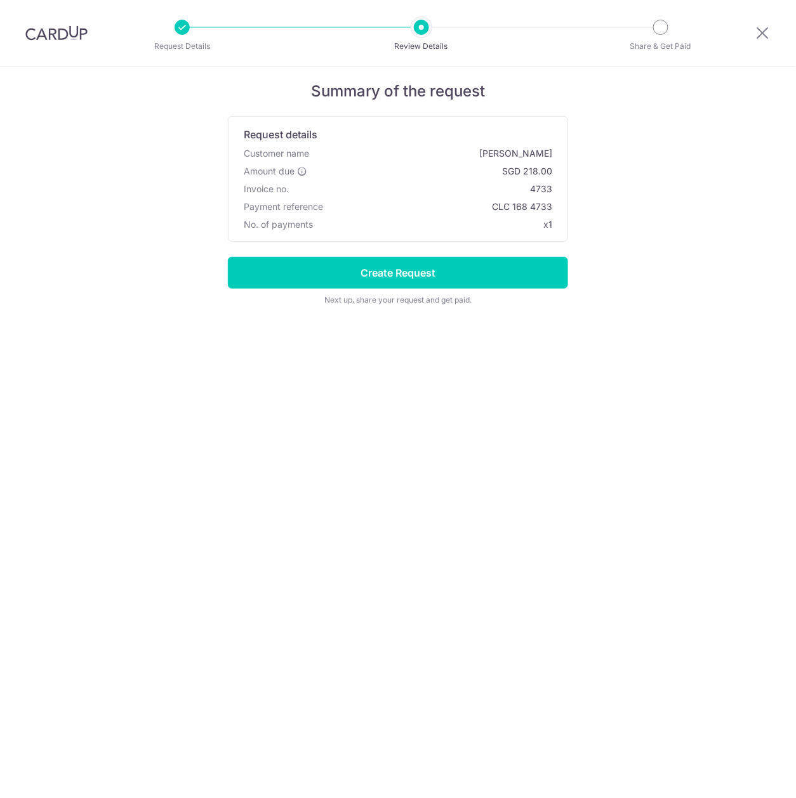
click at [511, 272] on input "Create Request" at bounding box center [398, 273] width 340 height 32
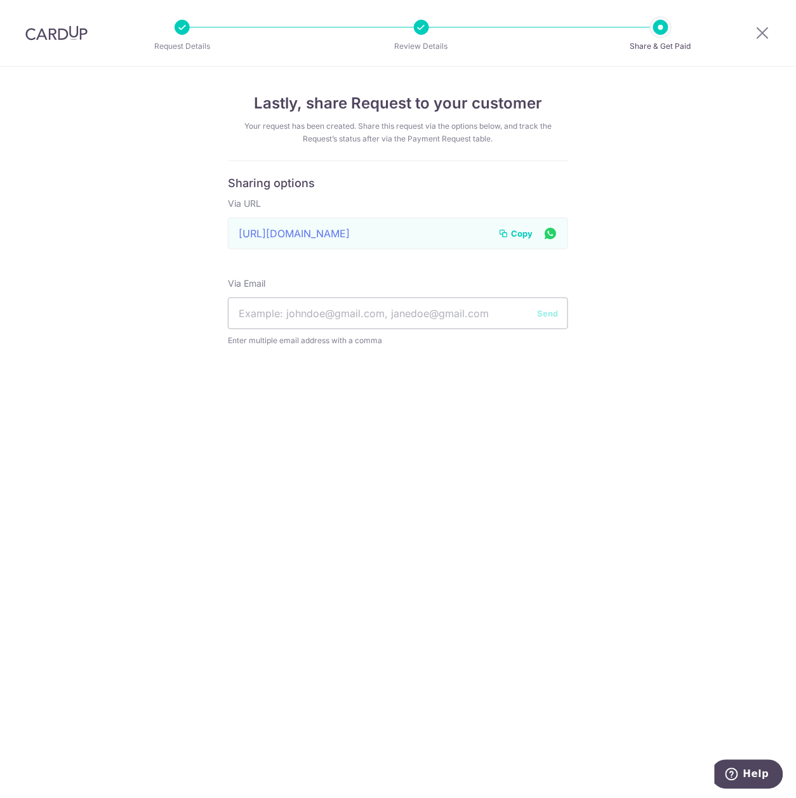
click at [515, 234] on span "Copy" at bounding box center [522, 233] width 22 height 13
click at [759, 37] on icon at bounding box center [762, 33] width 15 height 16
